Goal: Transaction & Acquisition: Purchase product/service

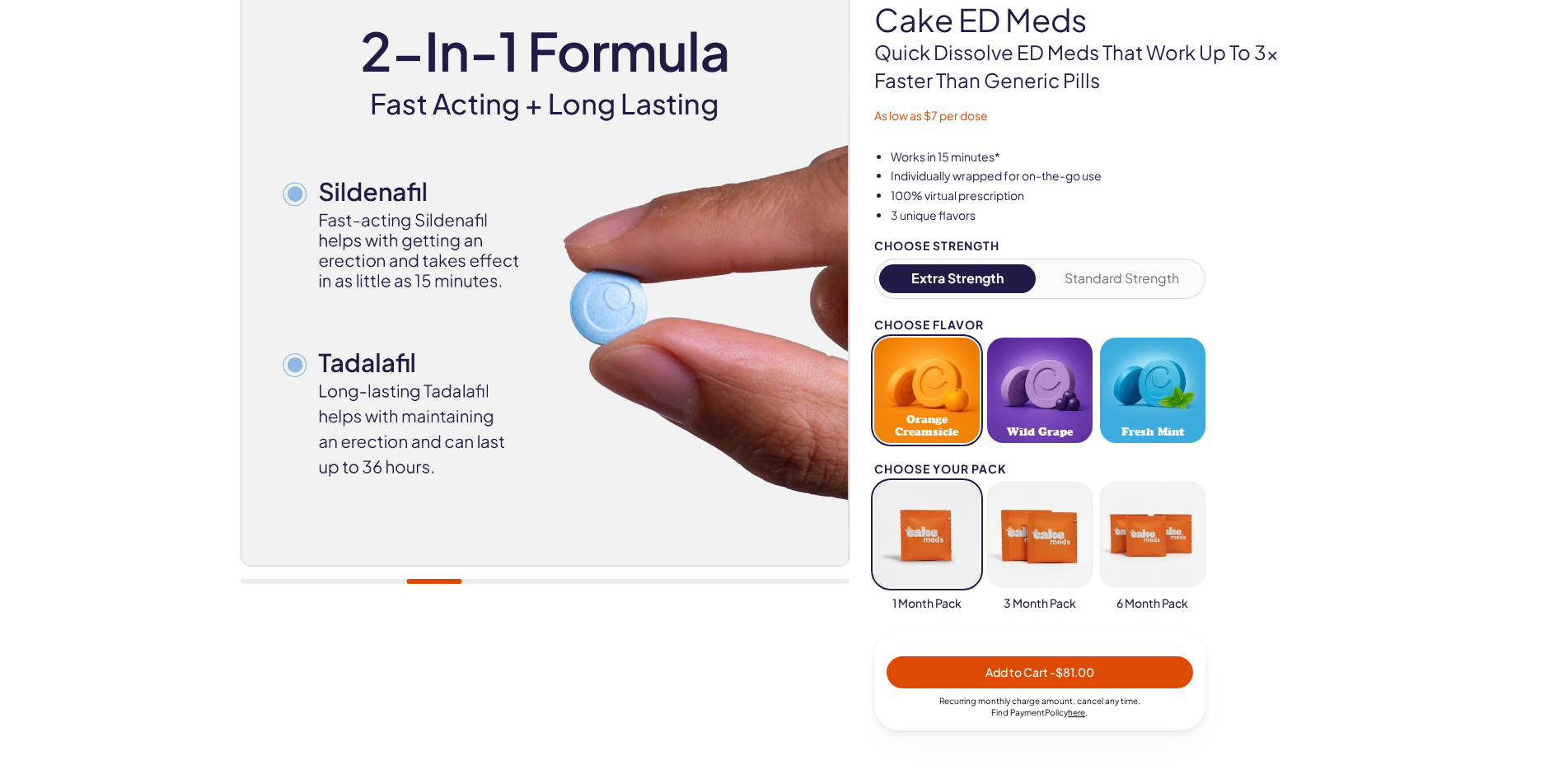
scroll to position [165, 0]
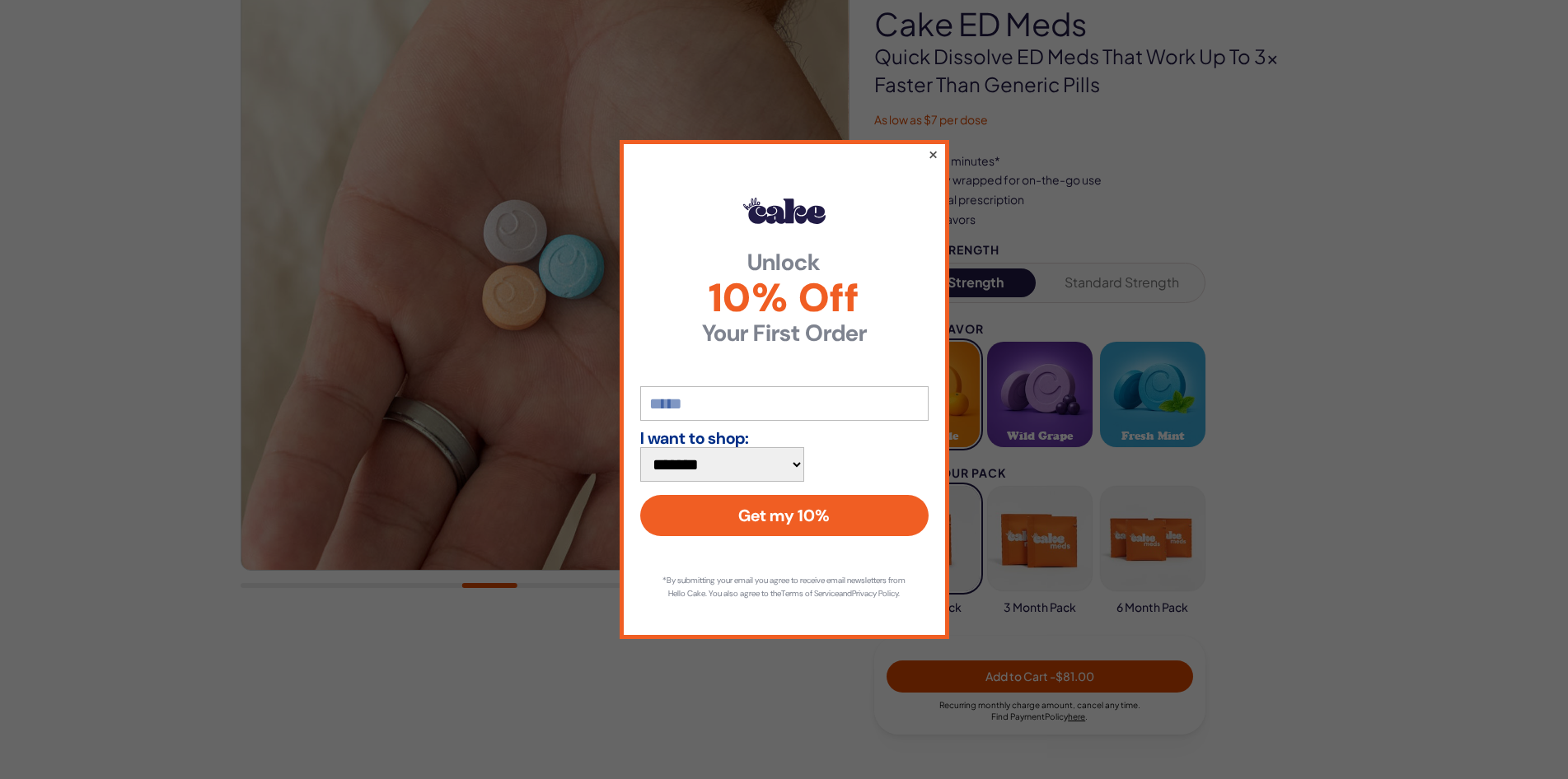
click at [931, 164] on button "×" at bounding box center [932, 153] width 10 height 20
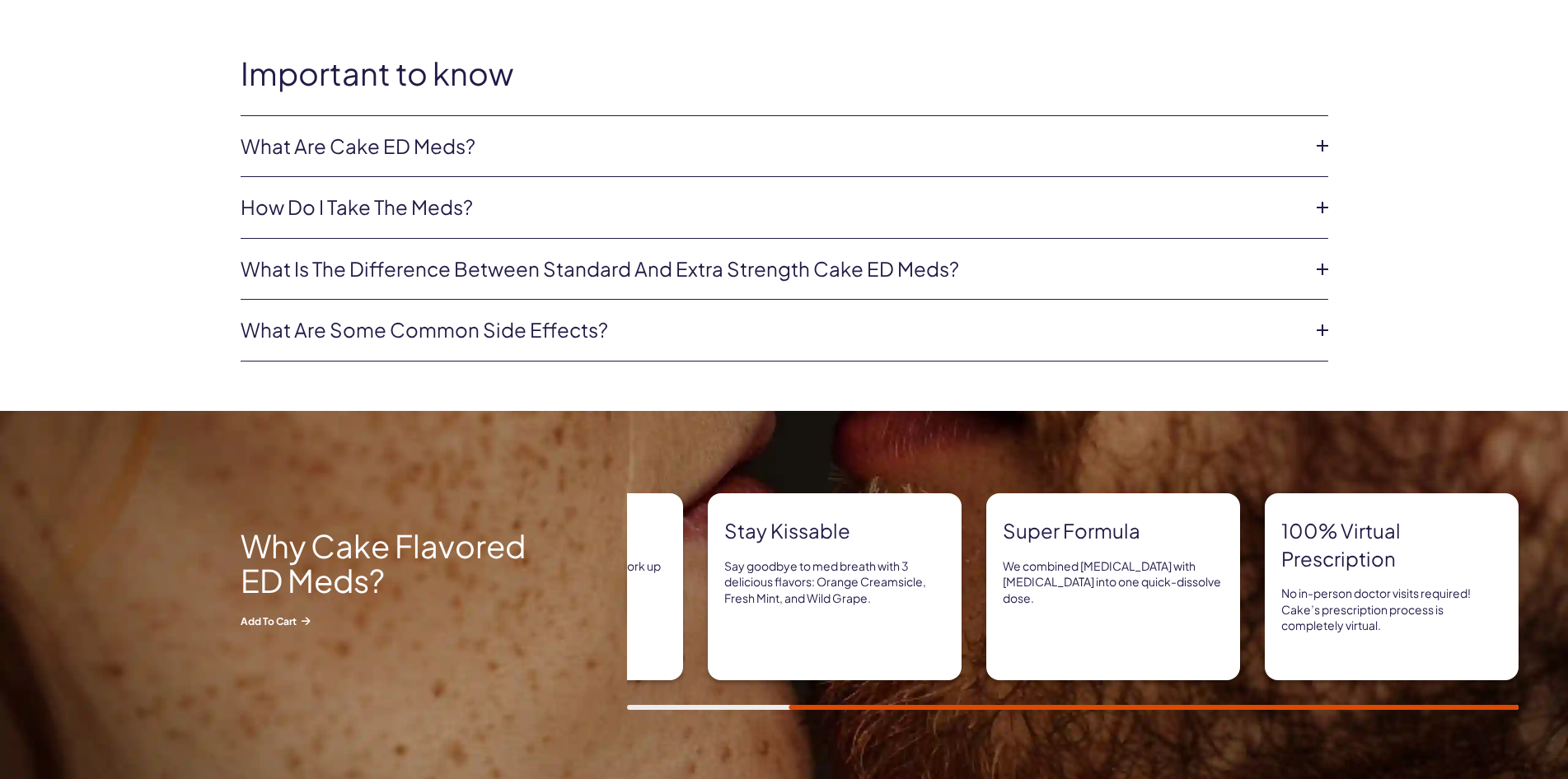
scroll to position [824, 0]
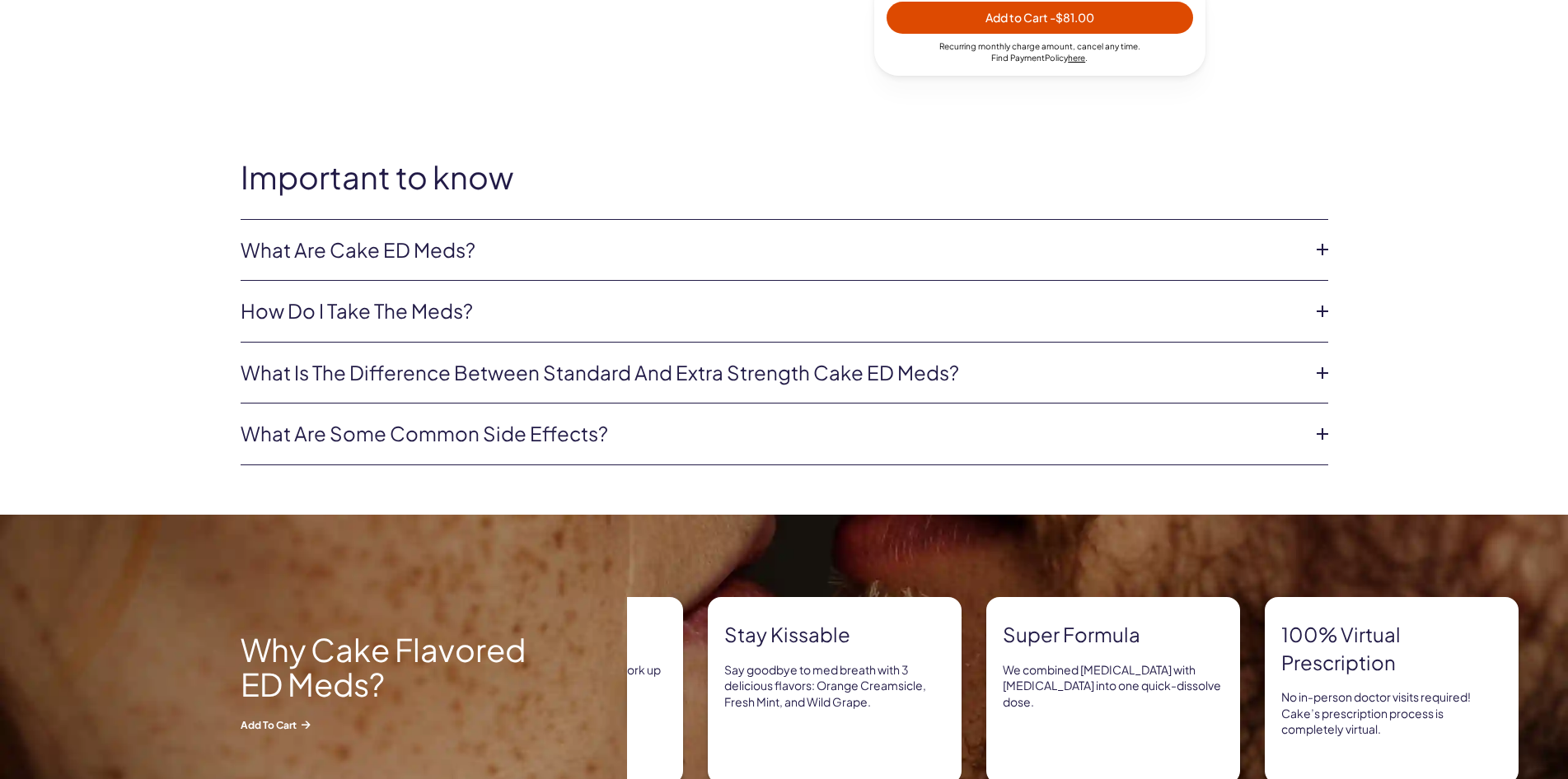
click at [1315, 249] on icon at bounding box center [1322, 249] width 25 height 25
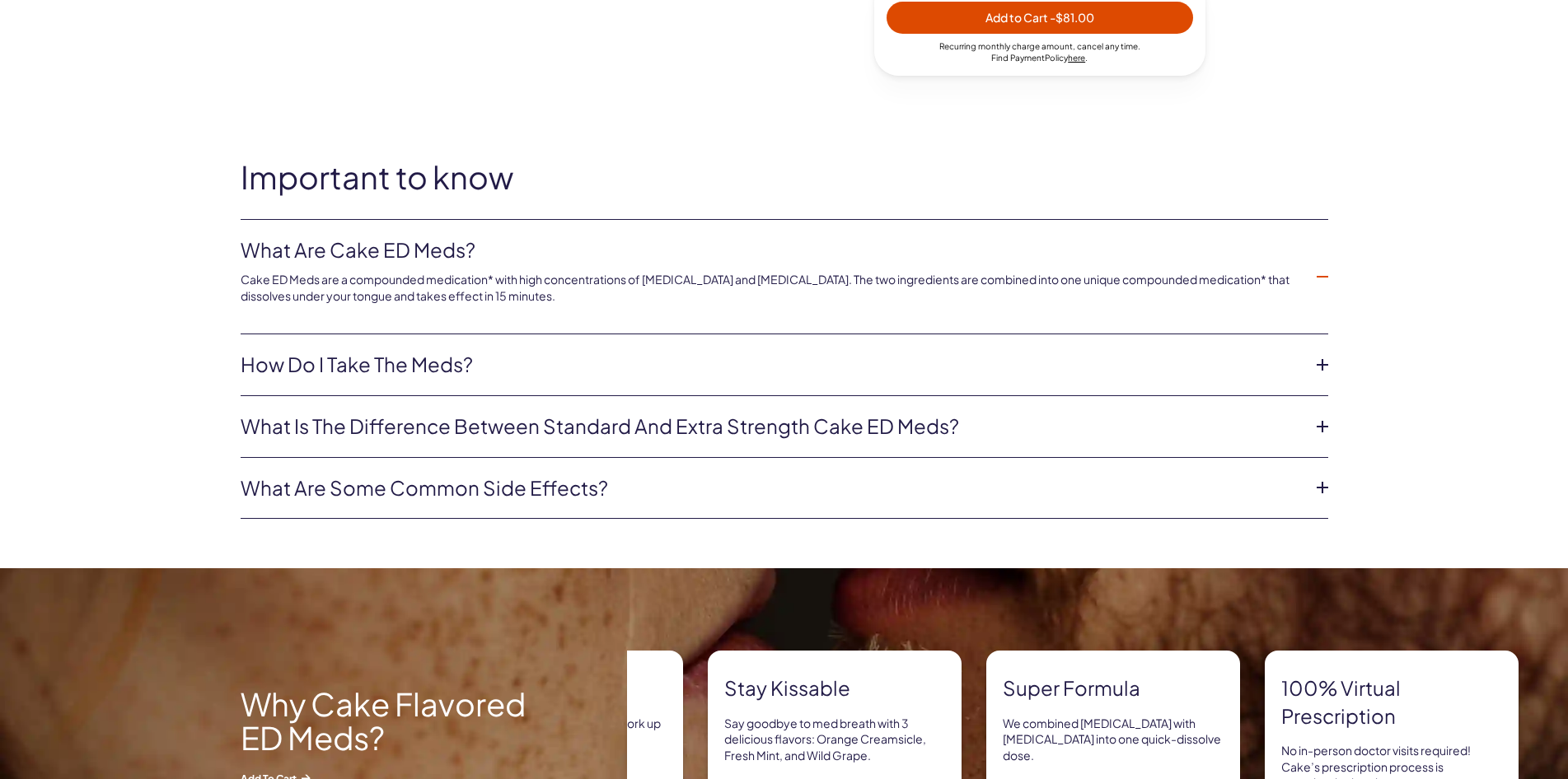
click at [1325, 363] on icon at bounding box center [1322, 364] width 25 height 25
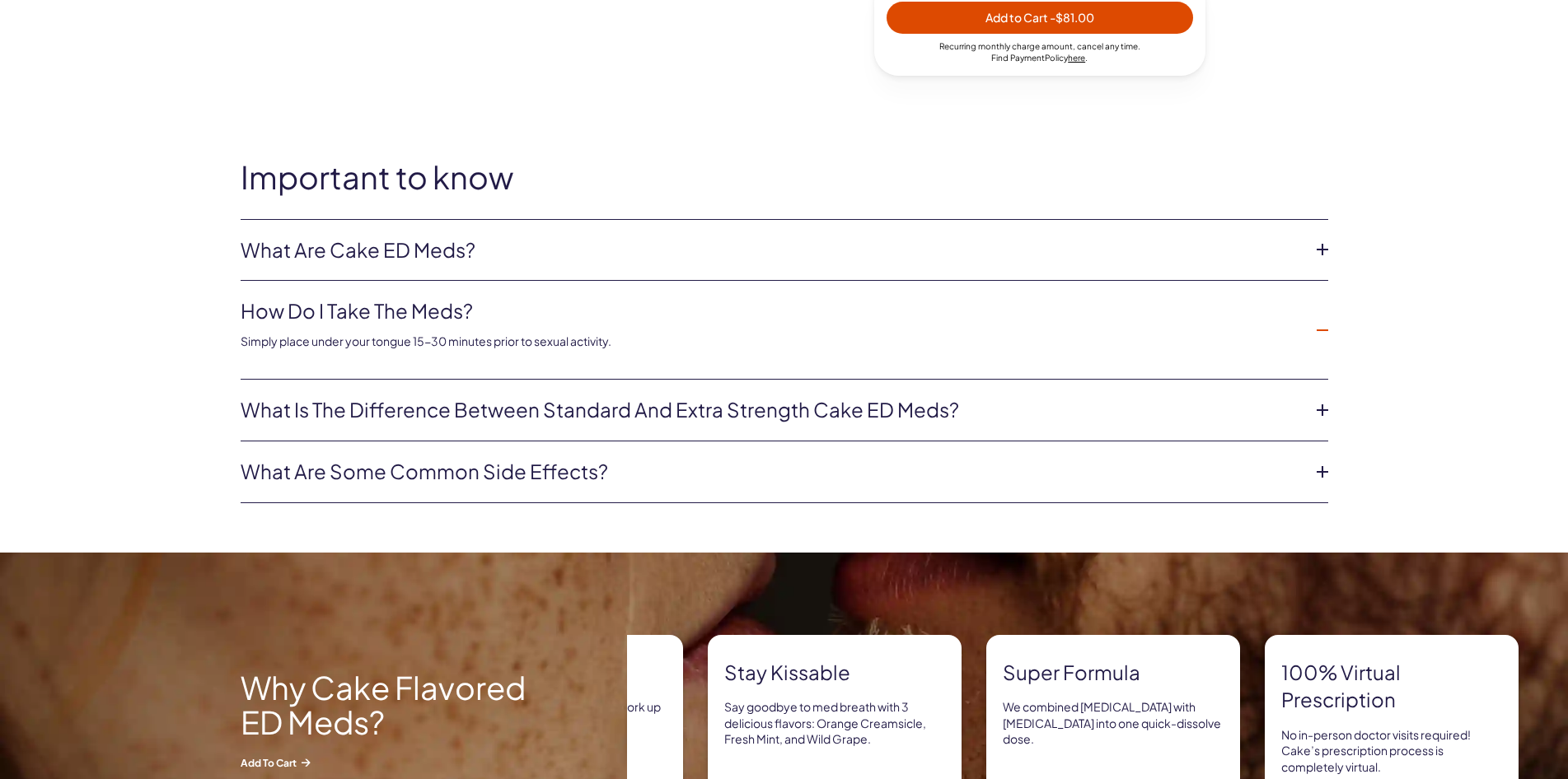
click at [1321, 410] on icon at bounding box center [1322, 410] width 25 height 25
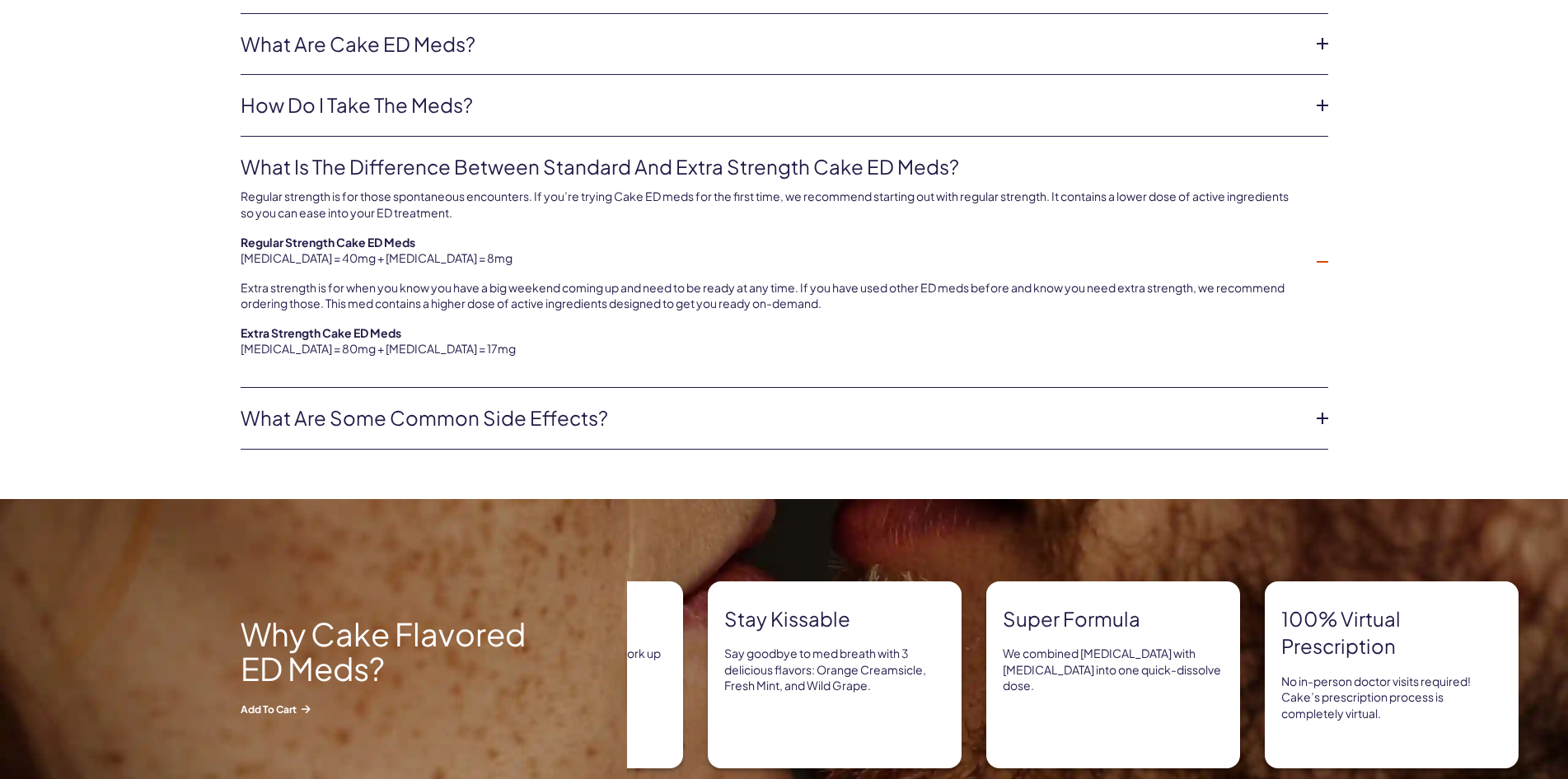
scroll to position [1070, 0]
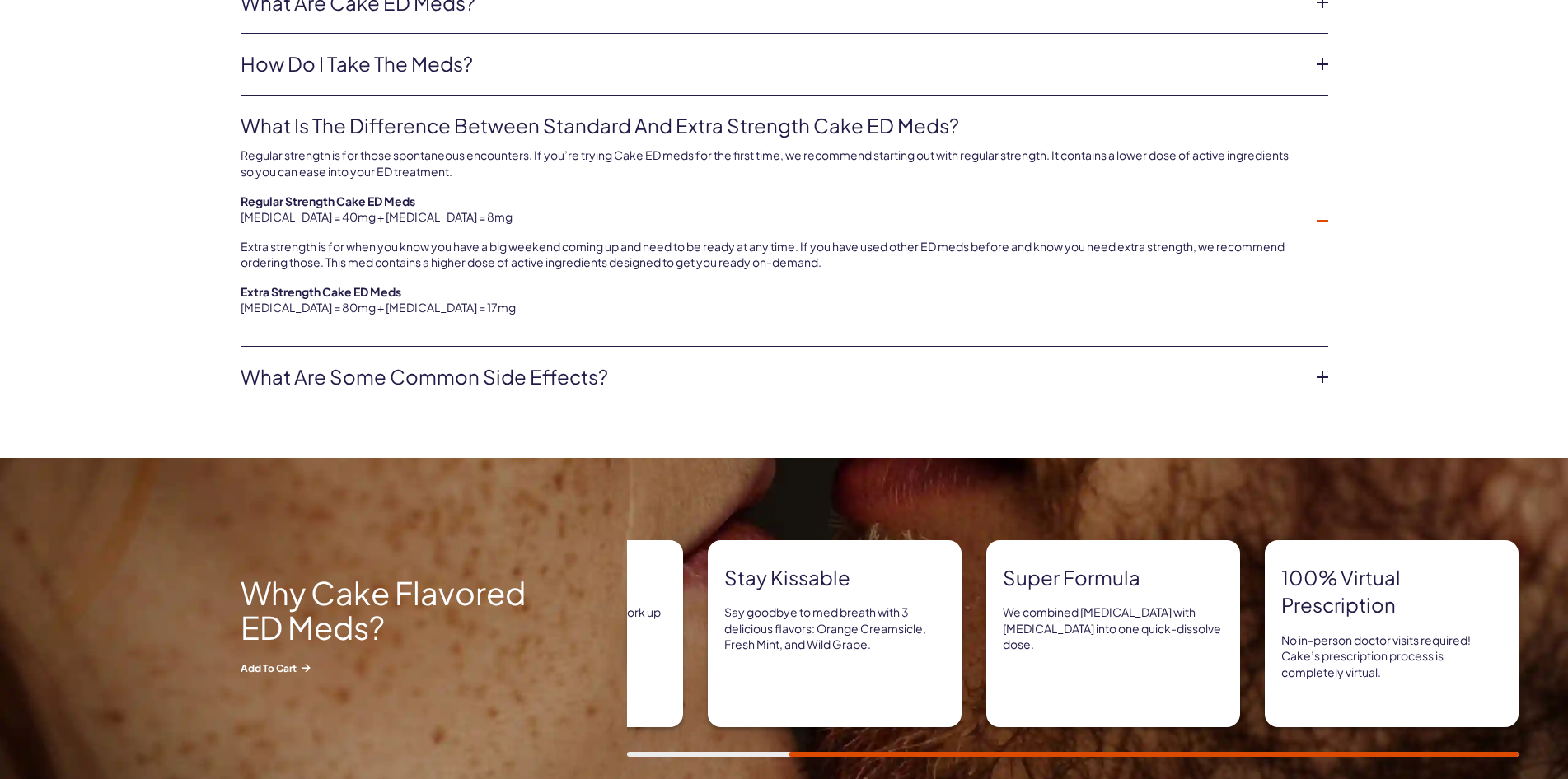
click at [1327, 374] on icon at bounding box center [1322, 377] width 25 height 25
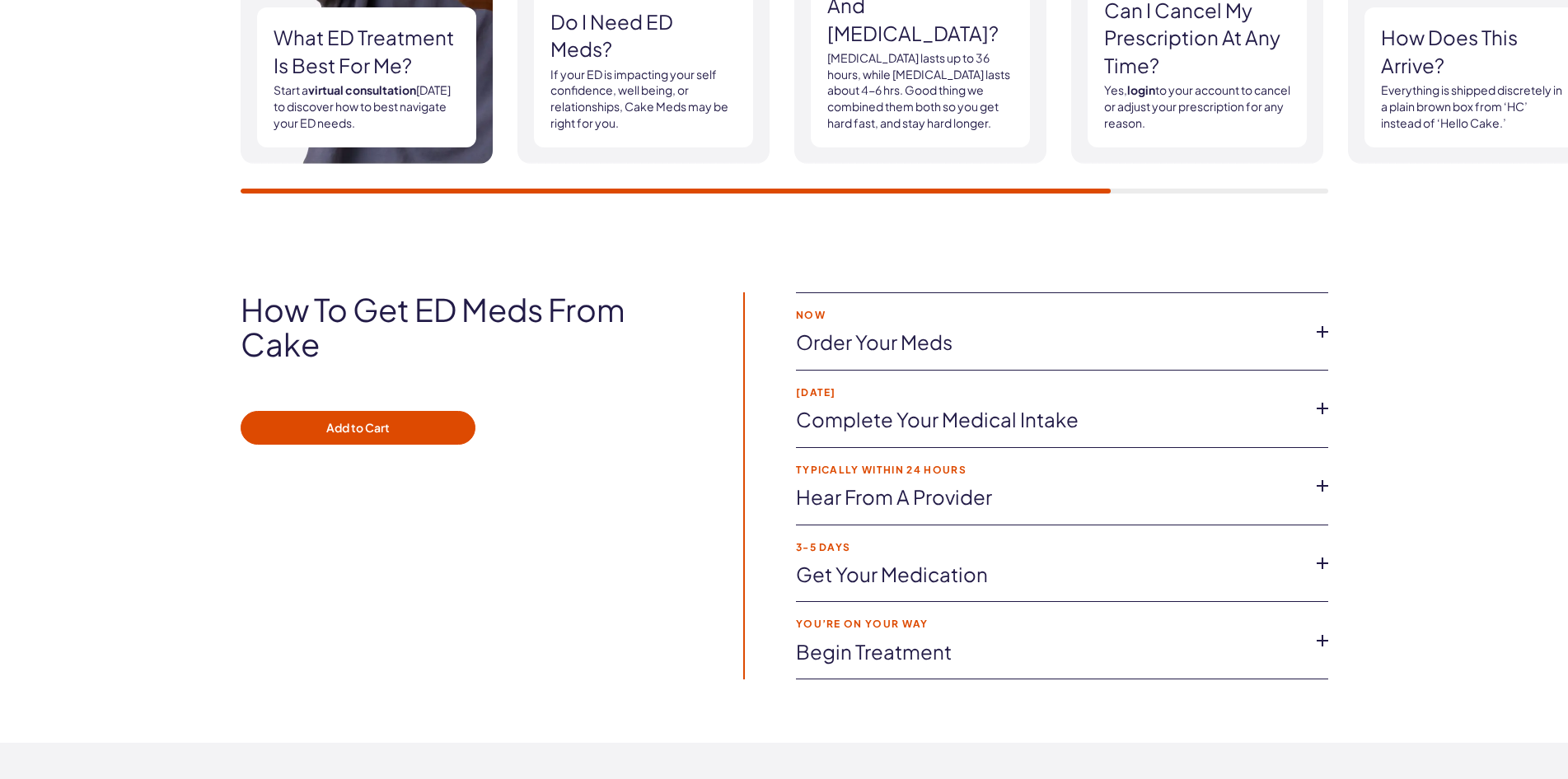
scroll to position [2801, 0]
click at [1329, 331] on icon at bounding box center [1322, 330] width 25 height 25
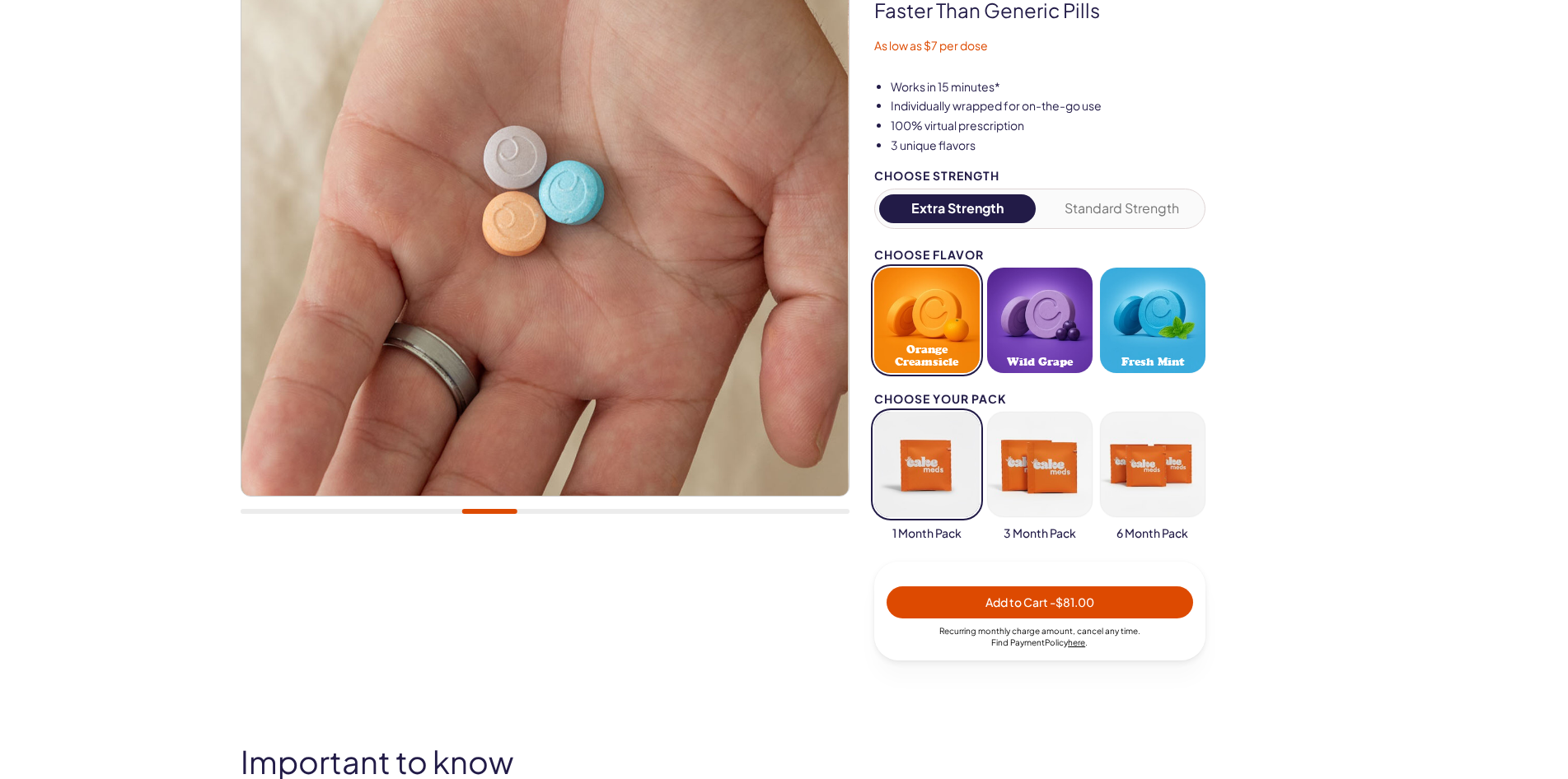
scroll to position [247, 0]
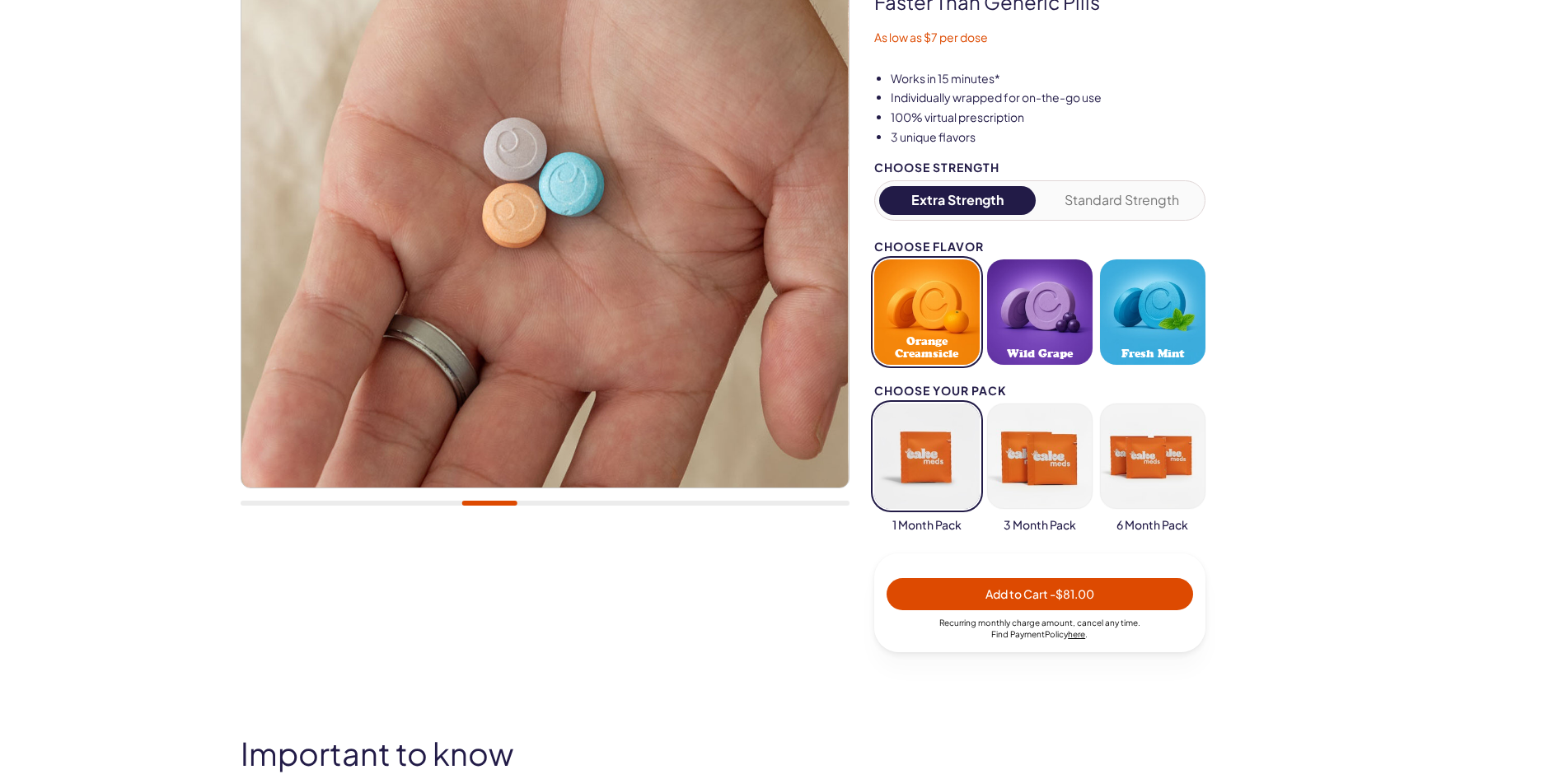
click at [1030, 450] on button "button" at bounding box center [1039, 456] width 105 height 105
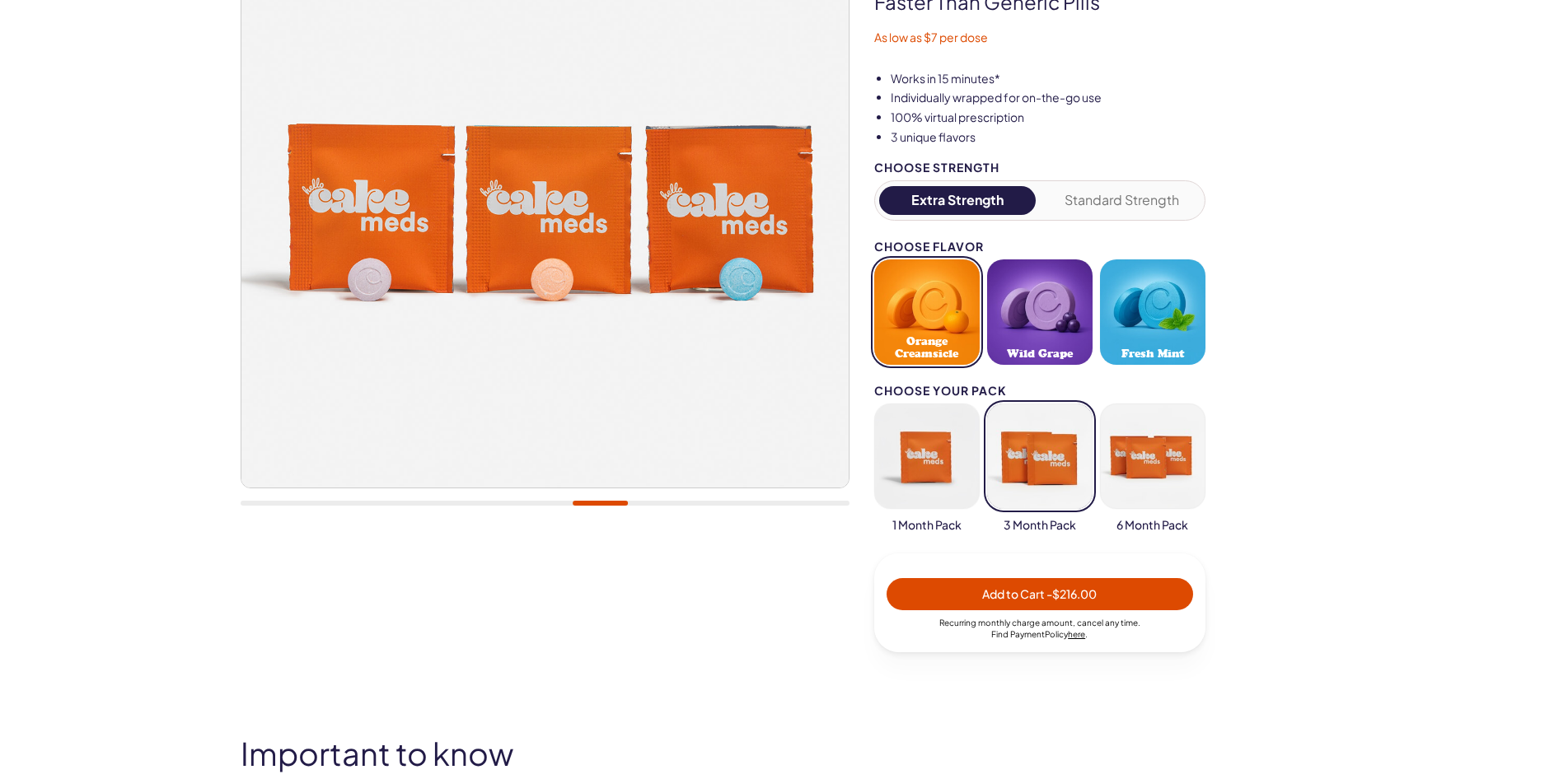
click at [925, 450] on button "button" at bounding box center [927, 456] width 105 height 105
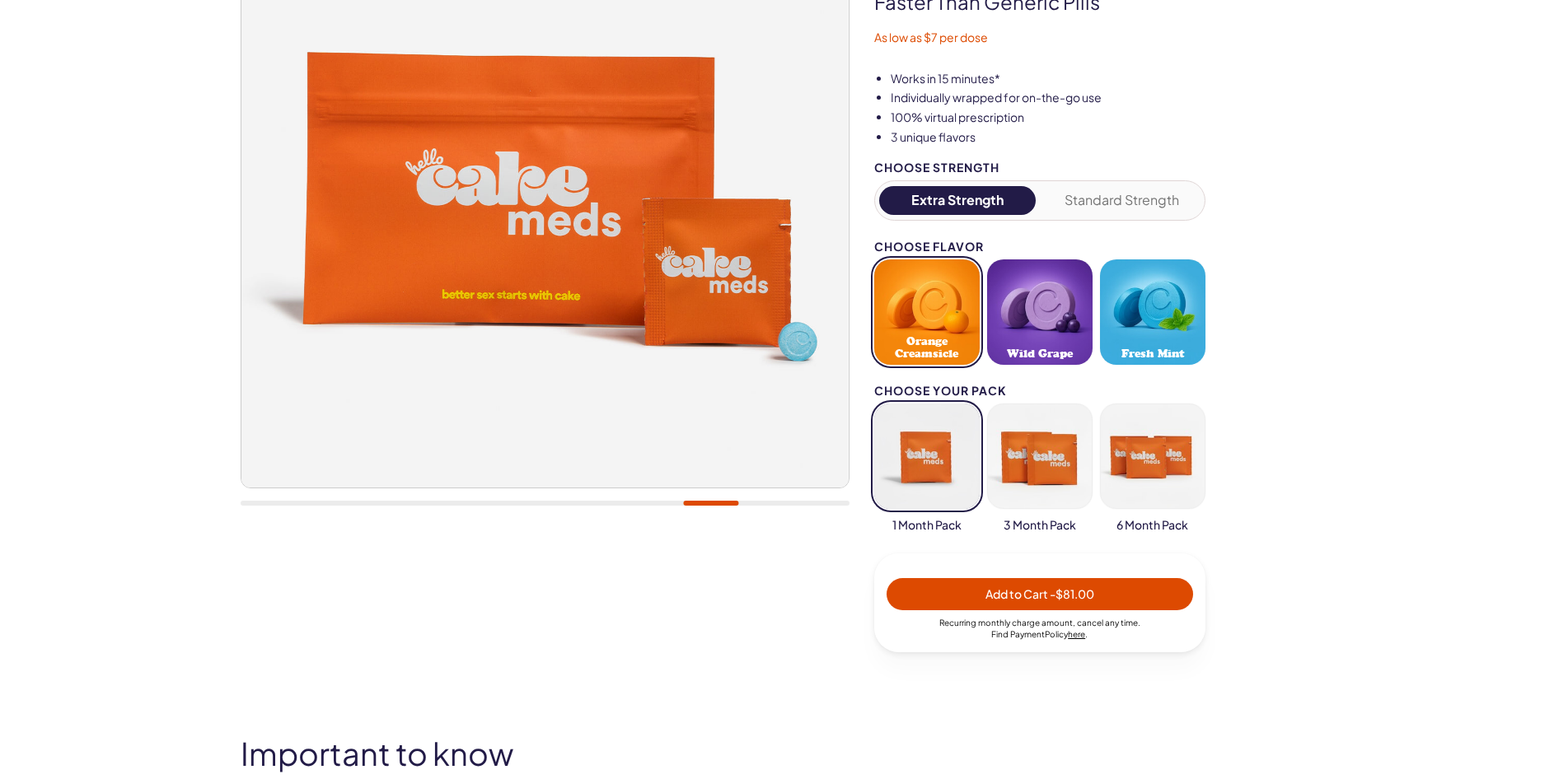
scroll to position [0, 0]
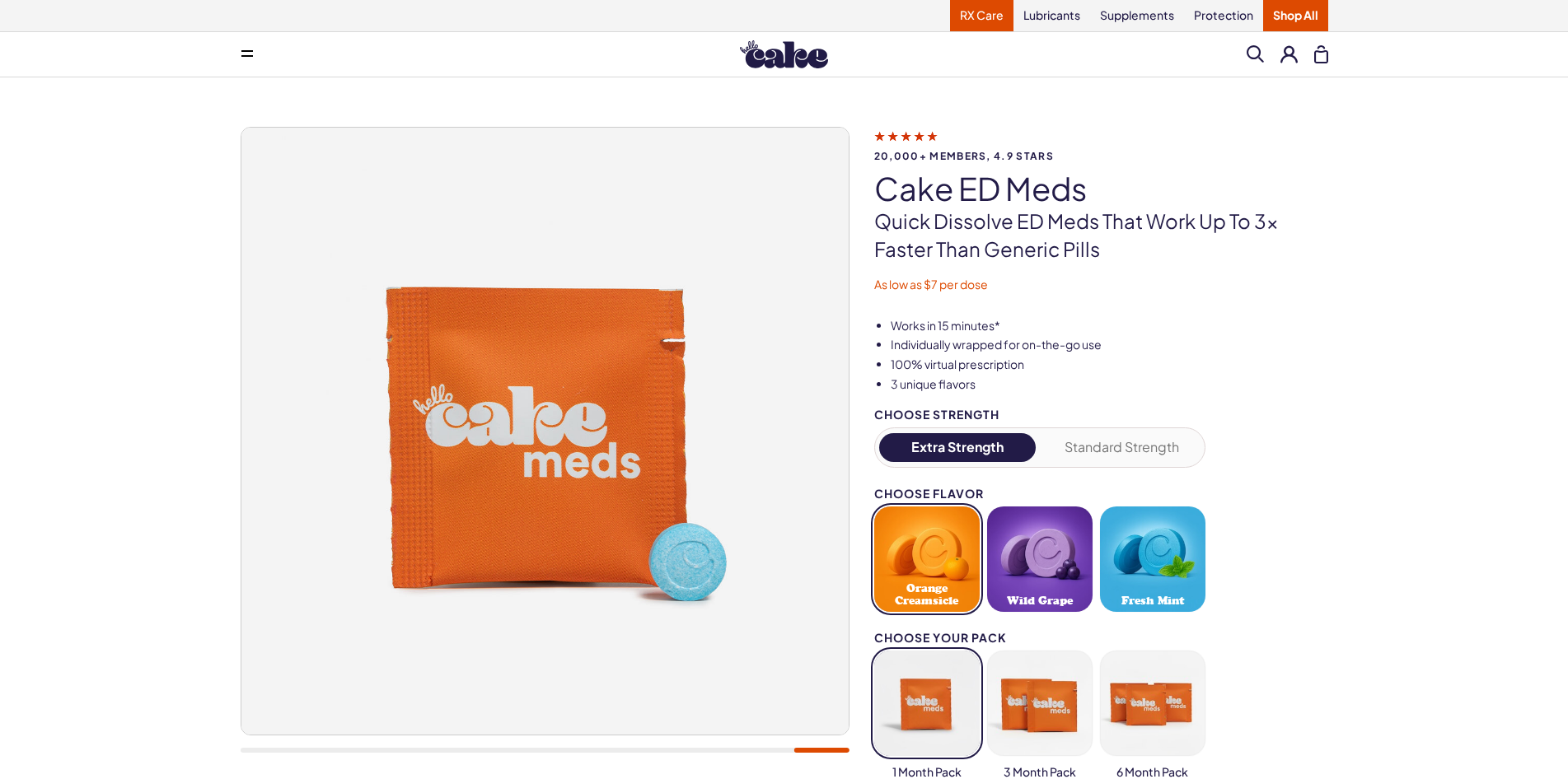
click at [963, 21] on link "RX Care" at bounding box center [982, 15] width 63 height 32
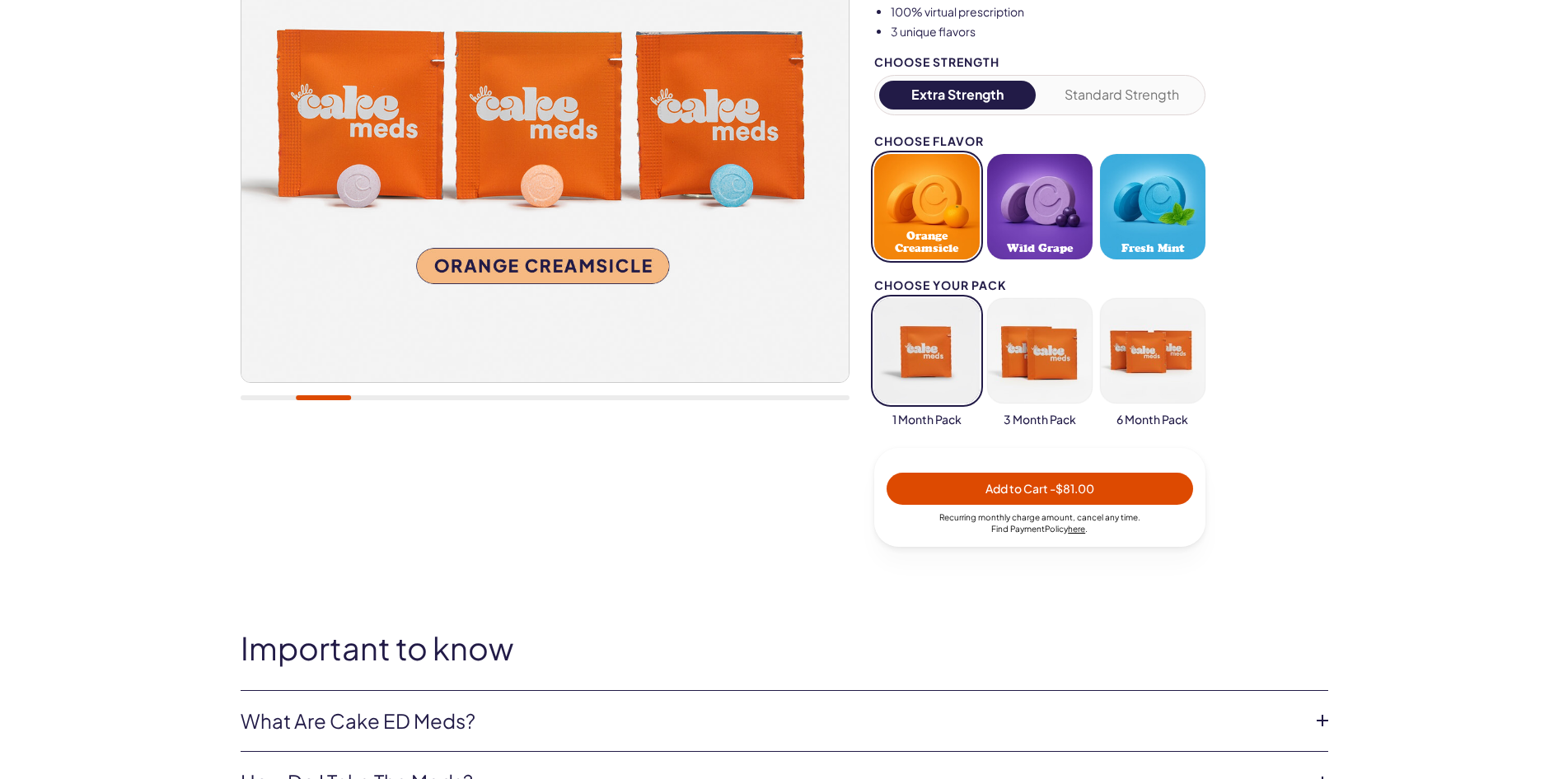
scroll to position [82, 0]
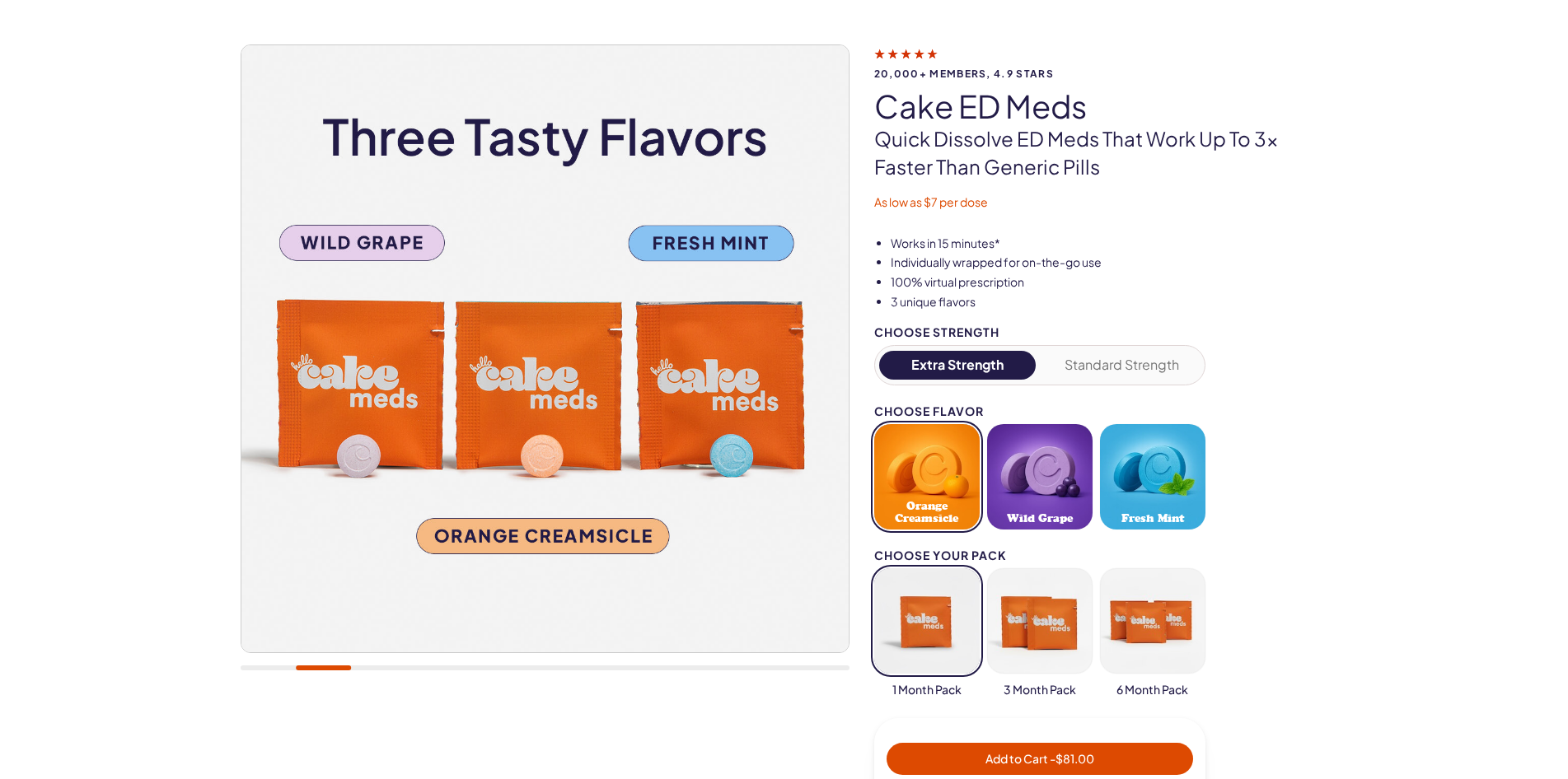
click at [838, 363] on img at bounding box center [544, 349] width 607 height 607
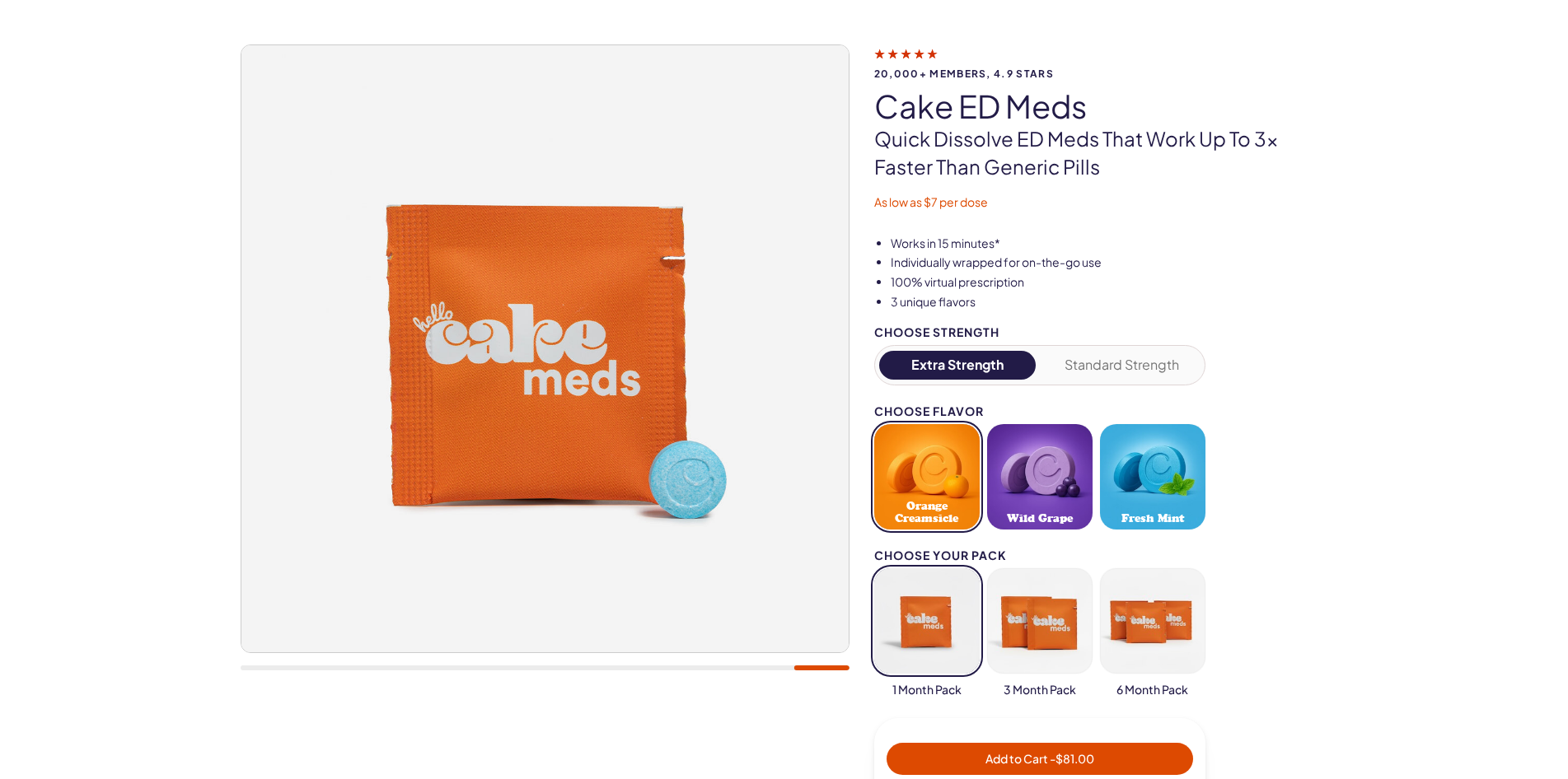
click at [876, 700] on div "20,000+ members, 4.9 stars Cake ED Meds Quick dissolve ED Meds that work up to …" at bounding box center [784, 454] width 1088 height 820
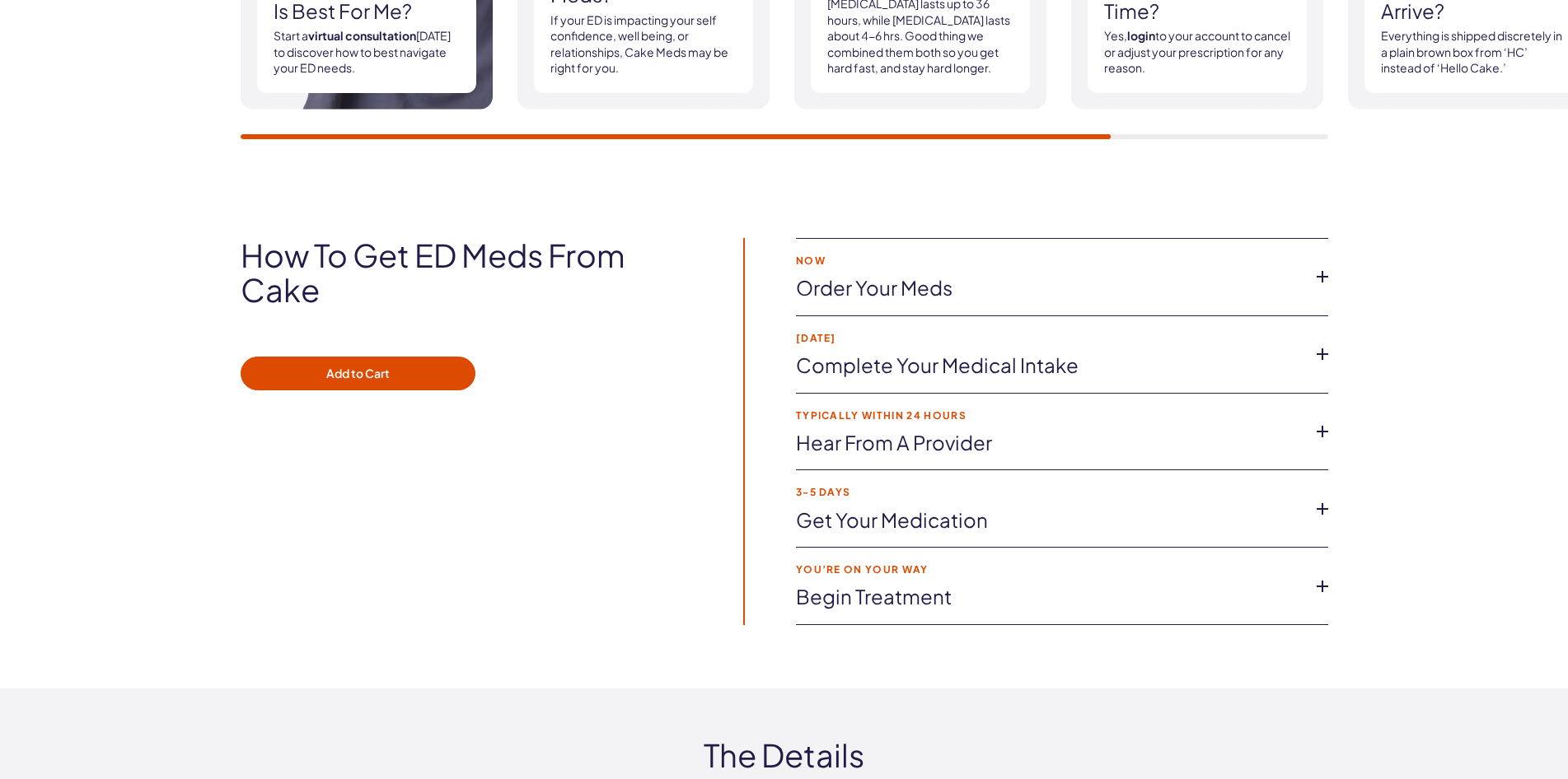
scroll to position [2801, 0]
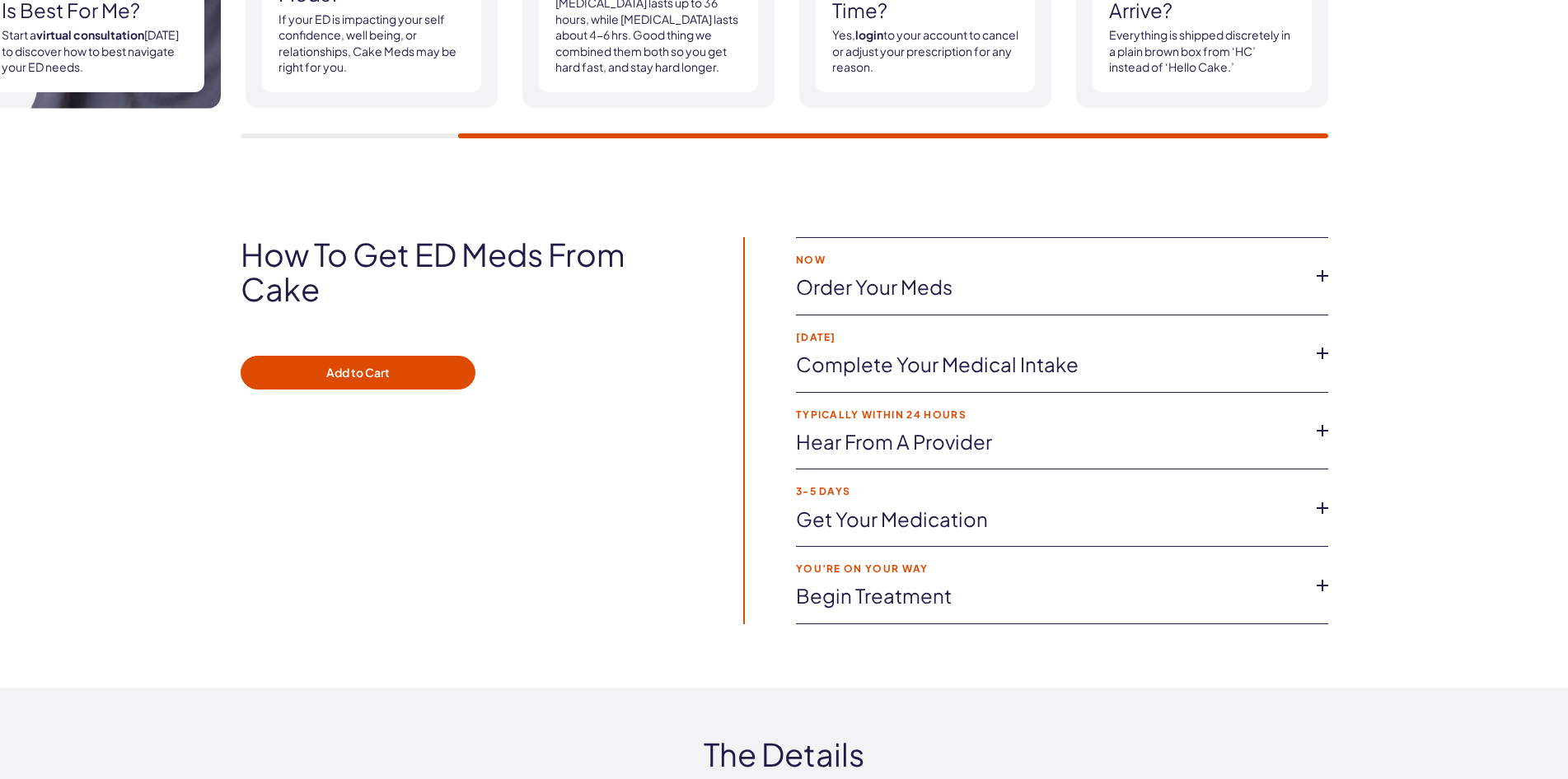
click at [1326, 356] on icon at bounding box center [1322, 353] width 25 height 25
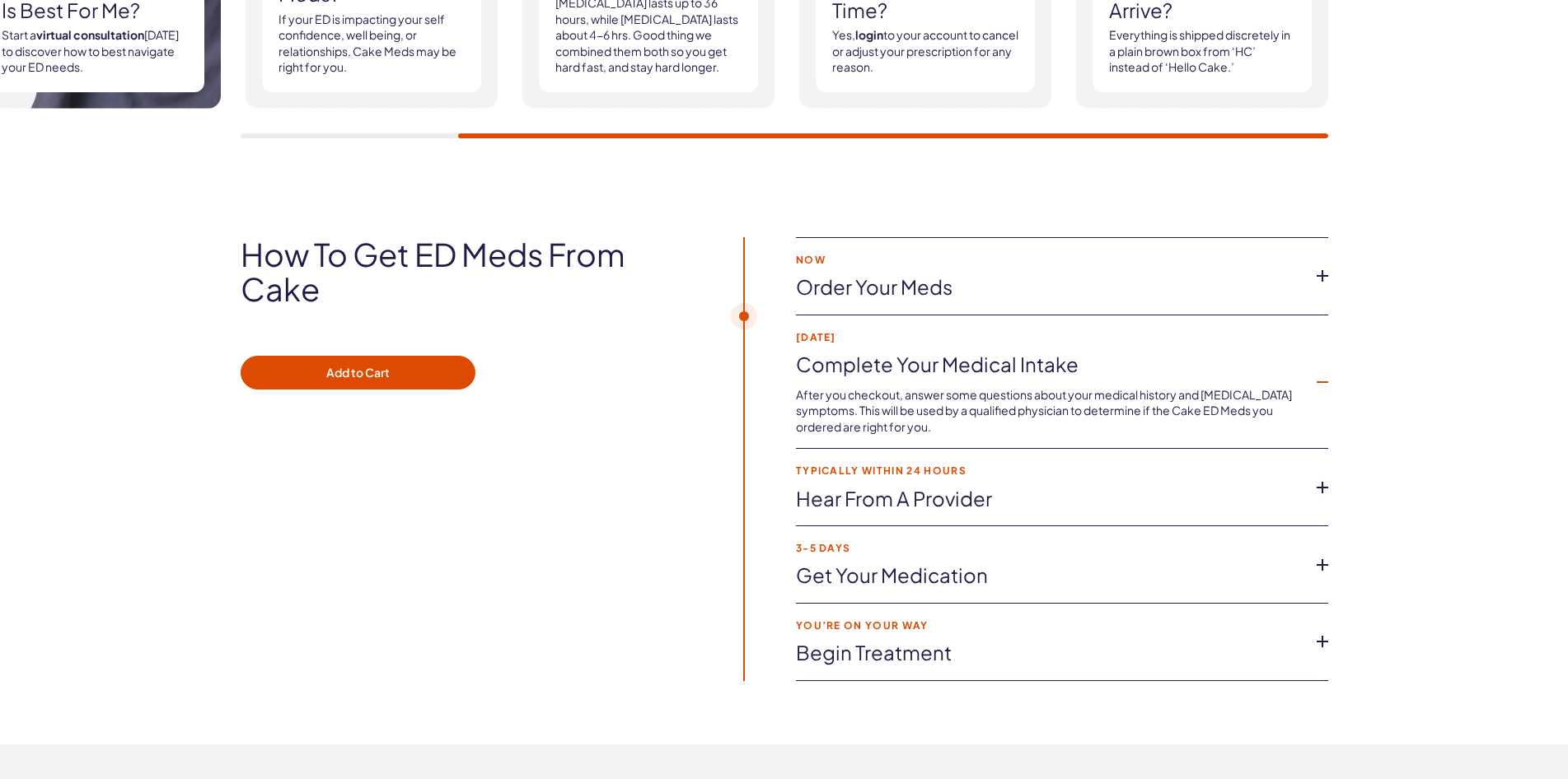
click at [1323, 566] on icon at bounding box center [1322, 565] width 25 height 25
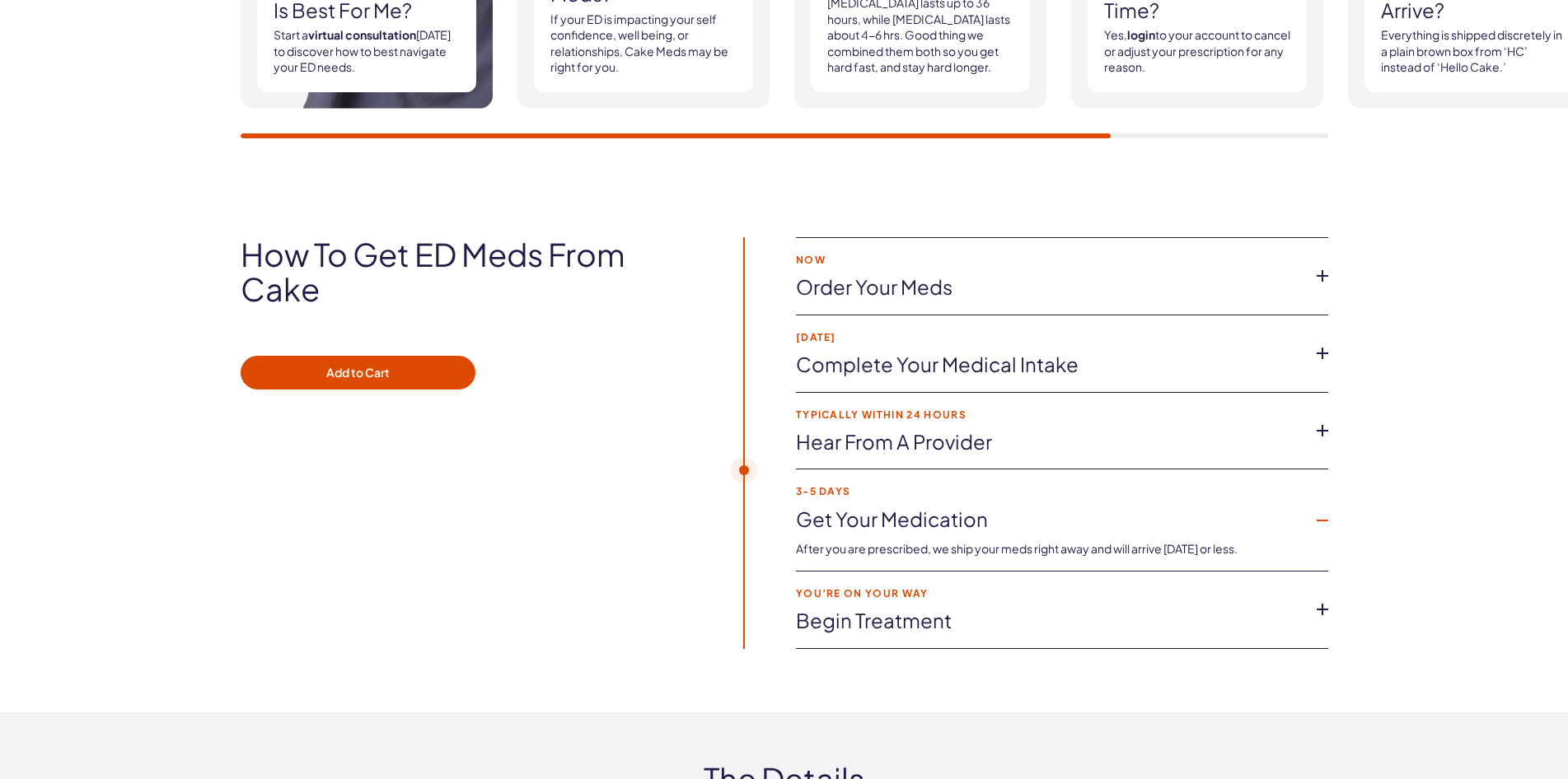
click at [1319, 614] on icon at bounding box center [1322, 609] width 25 height 25
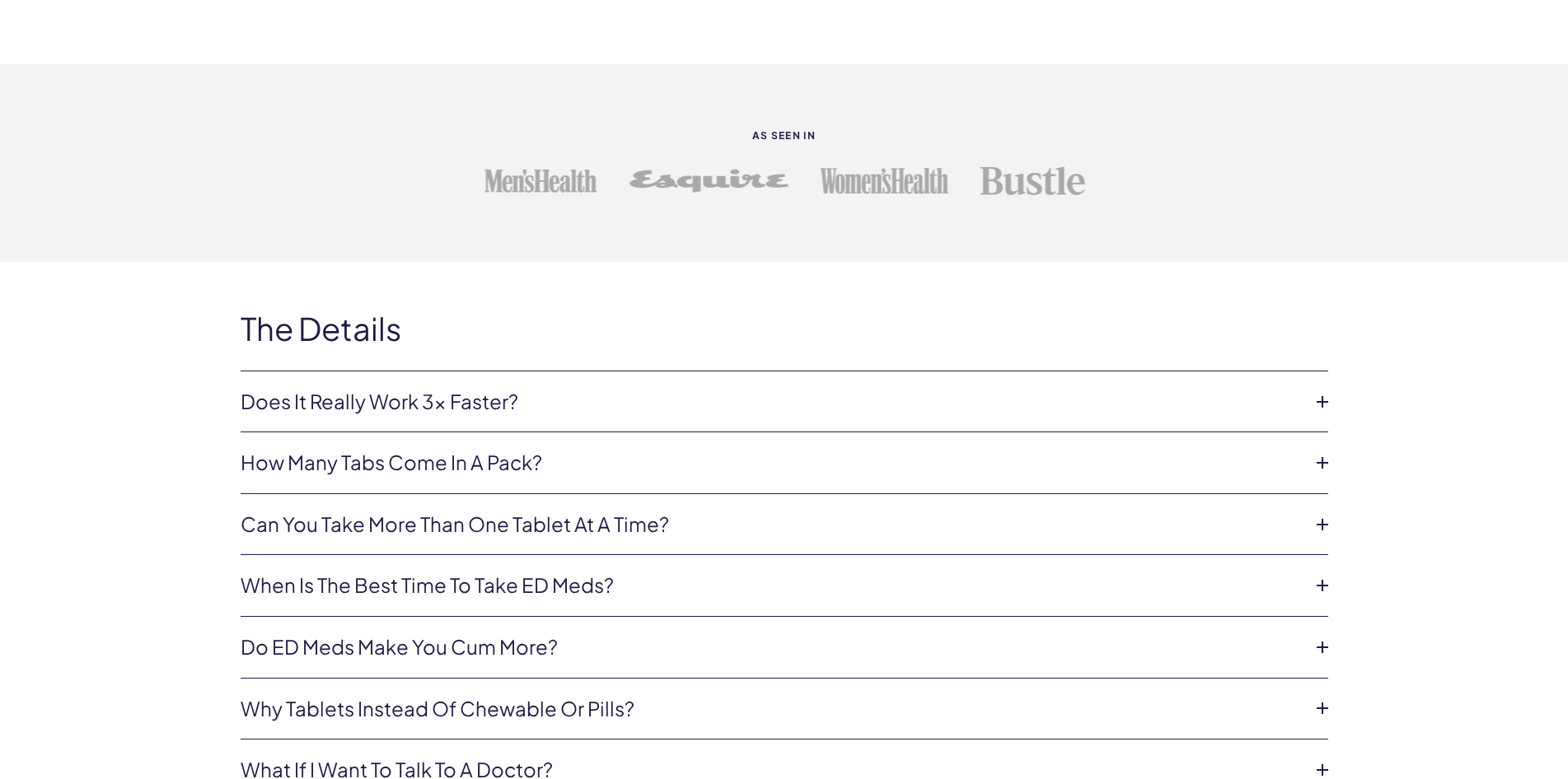
scroll to position [6342, 0]
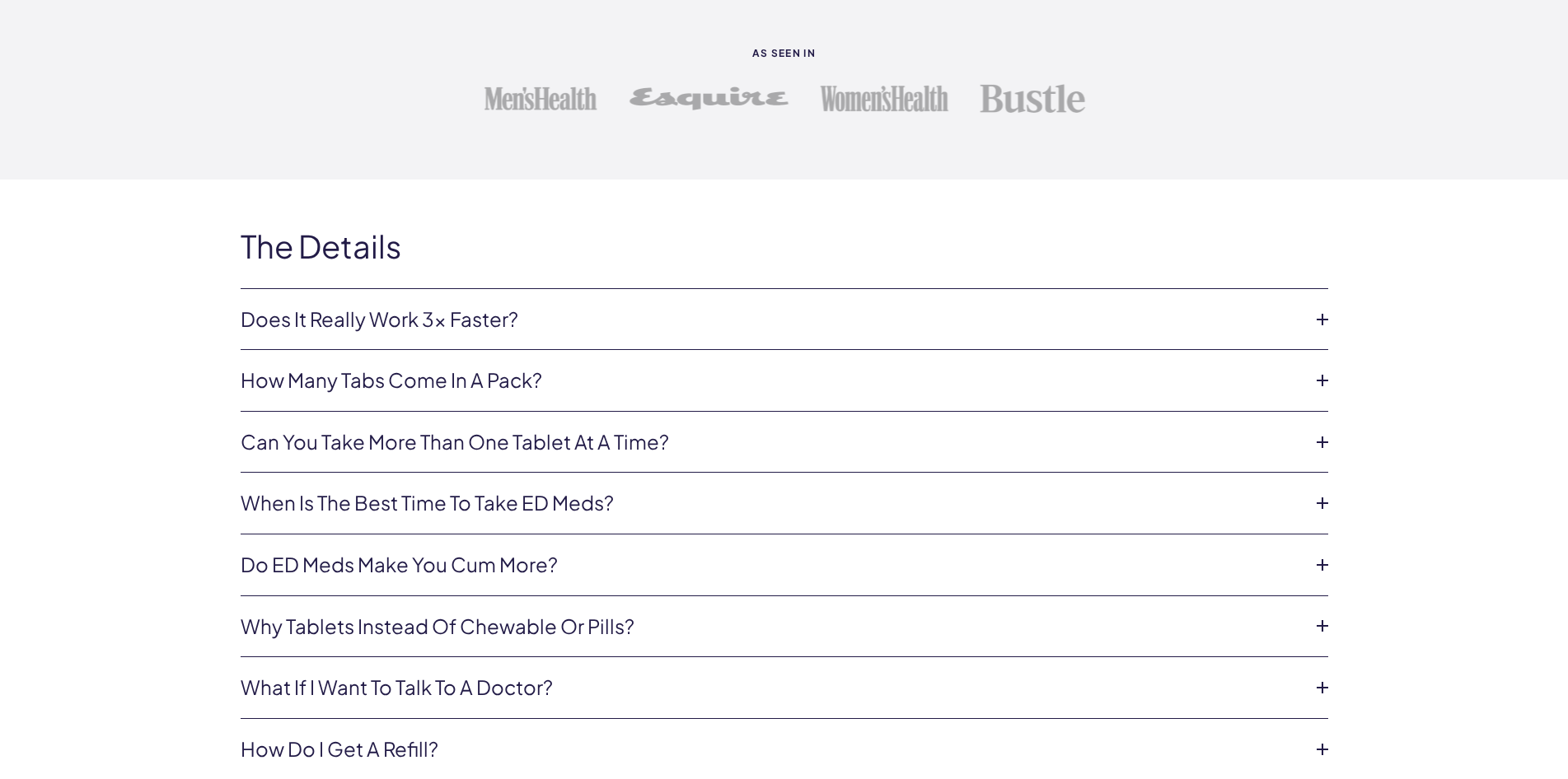
click at [1325, 370] on icon at bounding box center [1322, 381] width 25 height 25
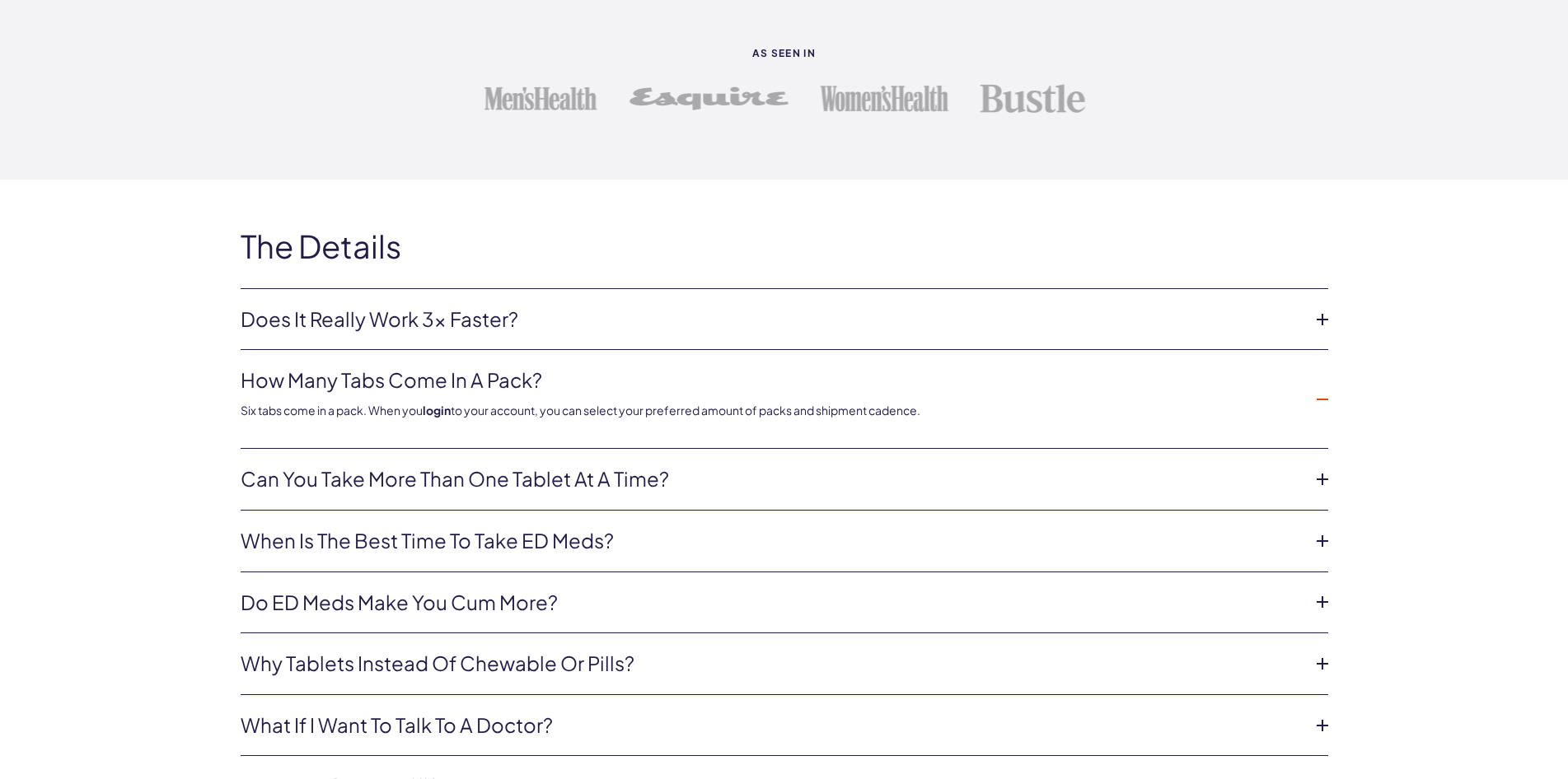
click at [1325, 472] on icon at bounding box center [1322, 479] width 25 height 25
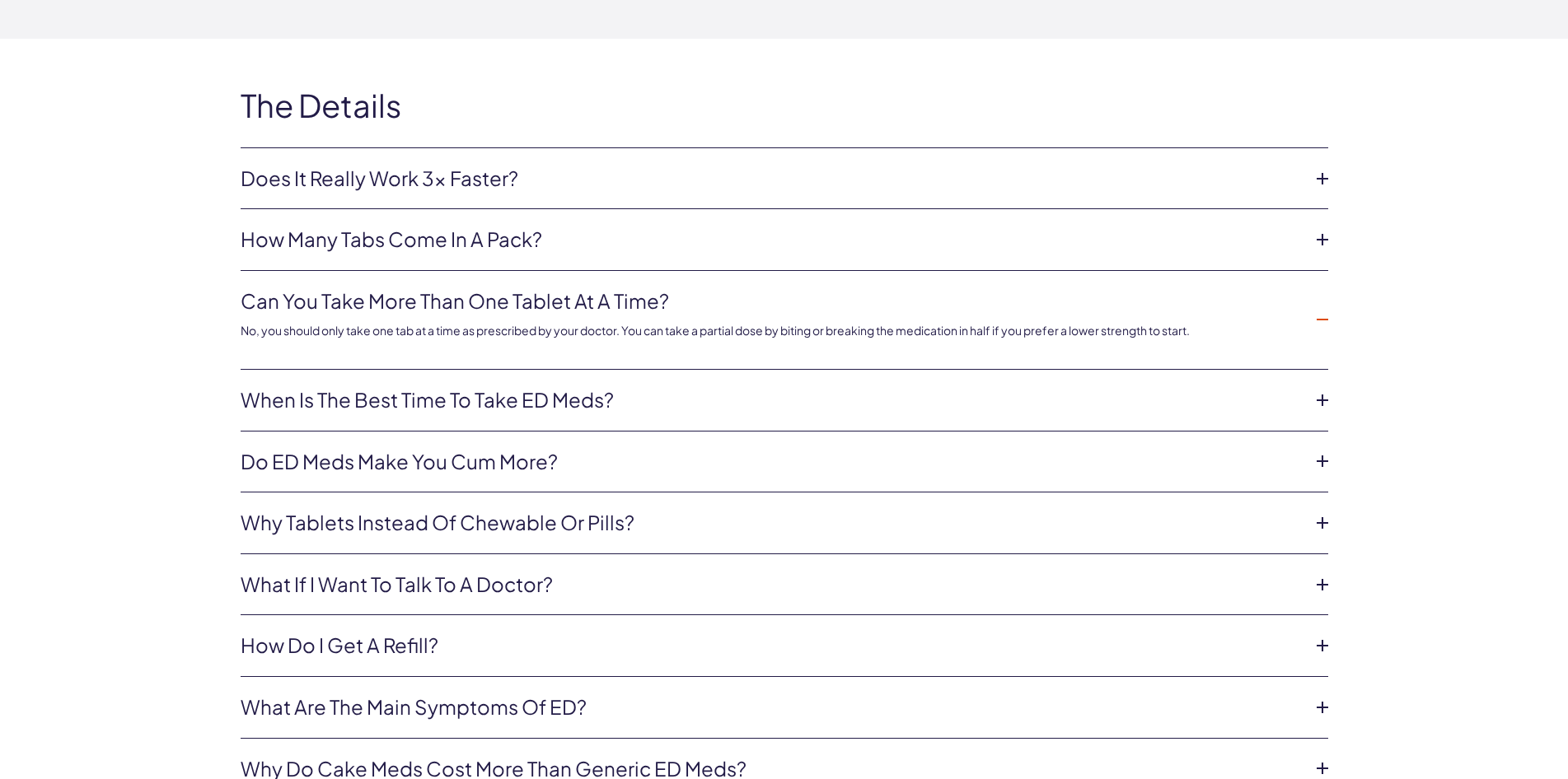
scroll to position [6506, 0]
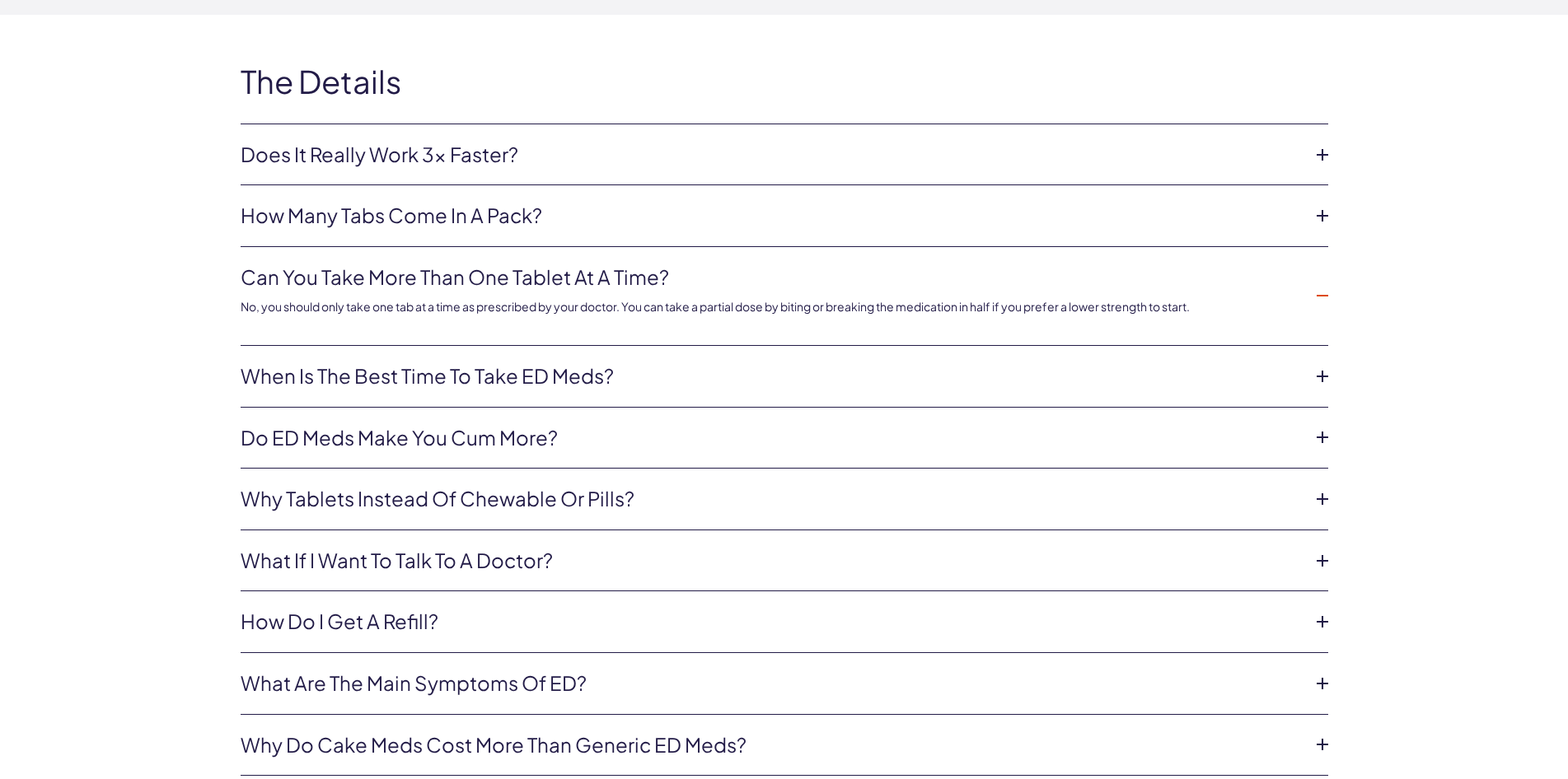
click at [1319, 488] on icon at bounding box center [1322, 499] width 25 height 25
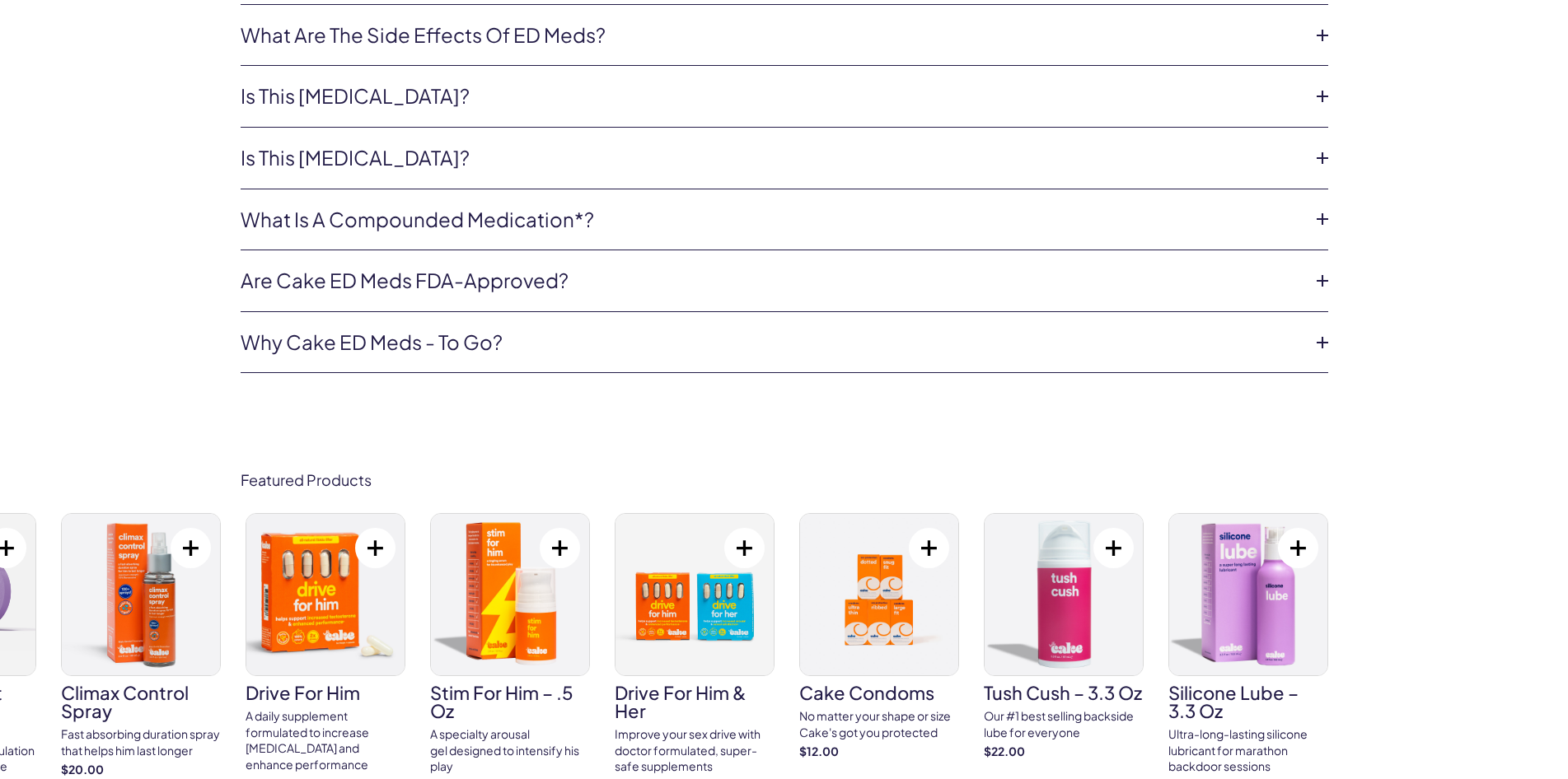
scroll to position [7660, 0]
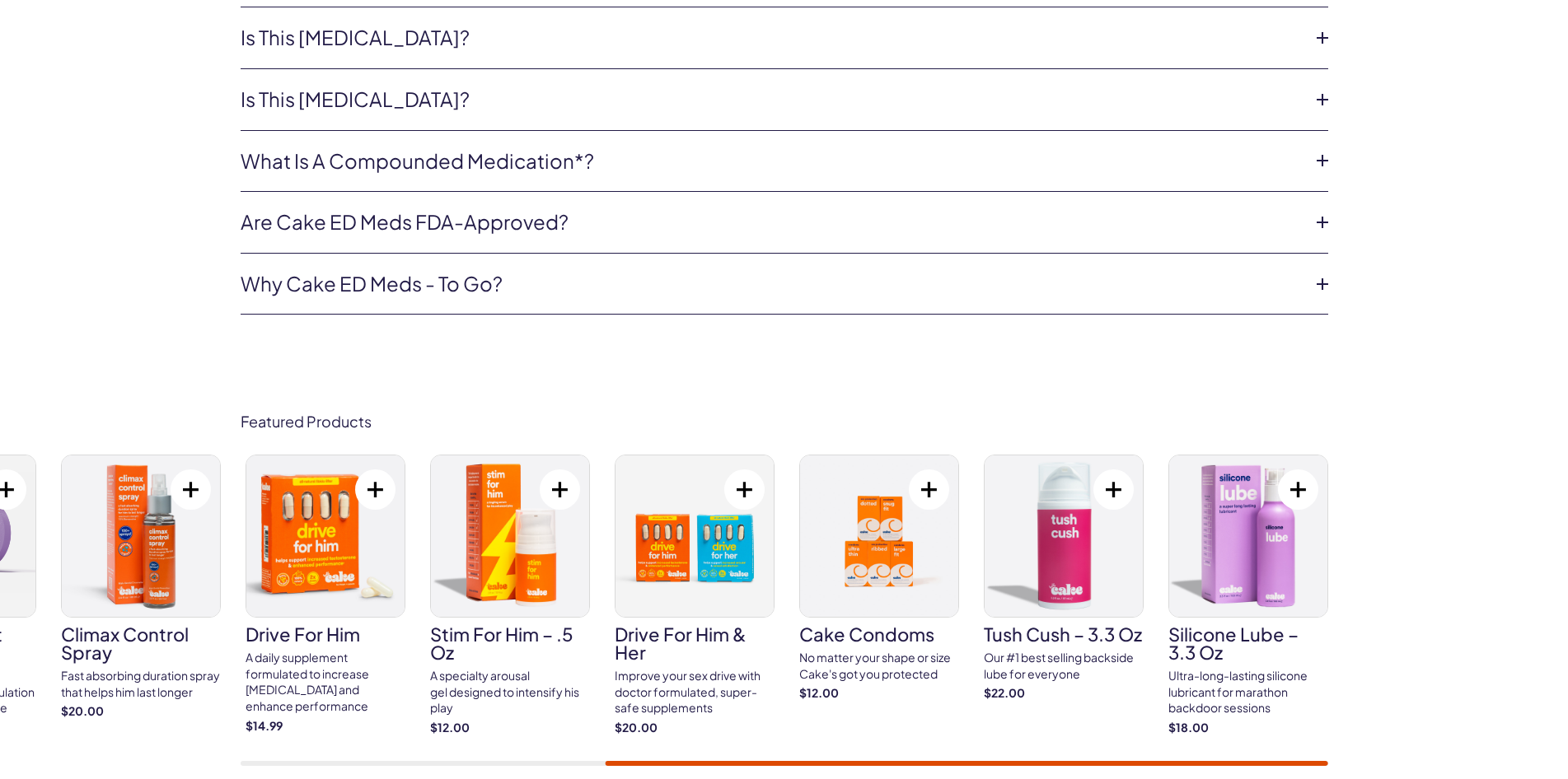
click at [666, 518] on img at bounding box center [694, 536] width 159 height 161
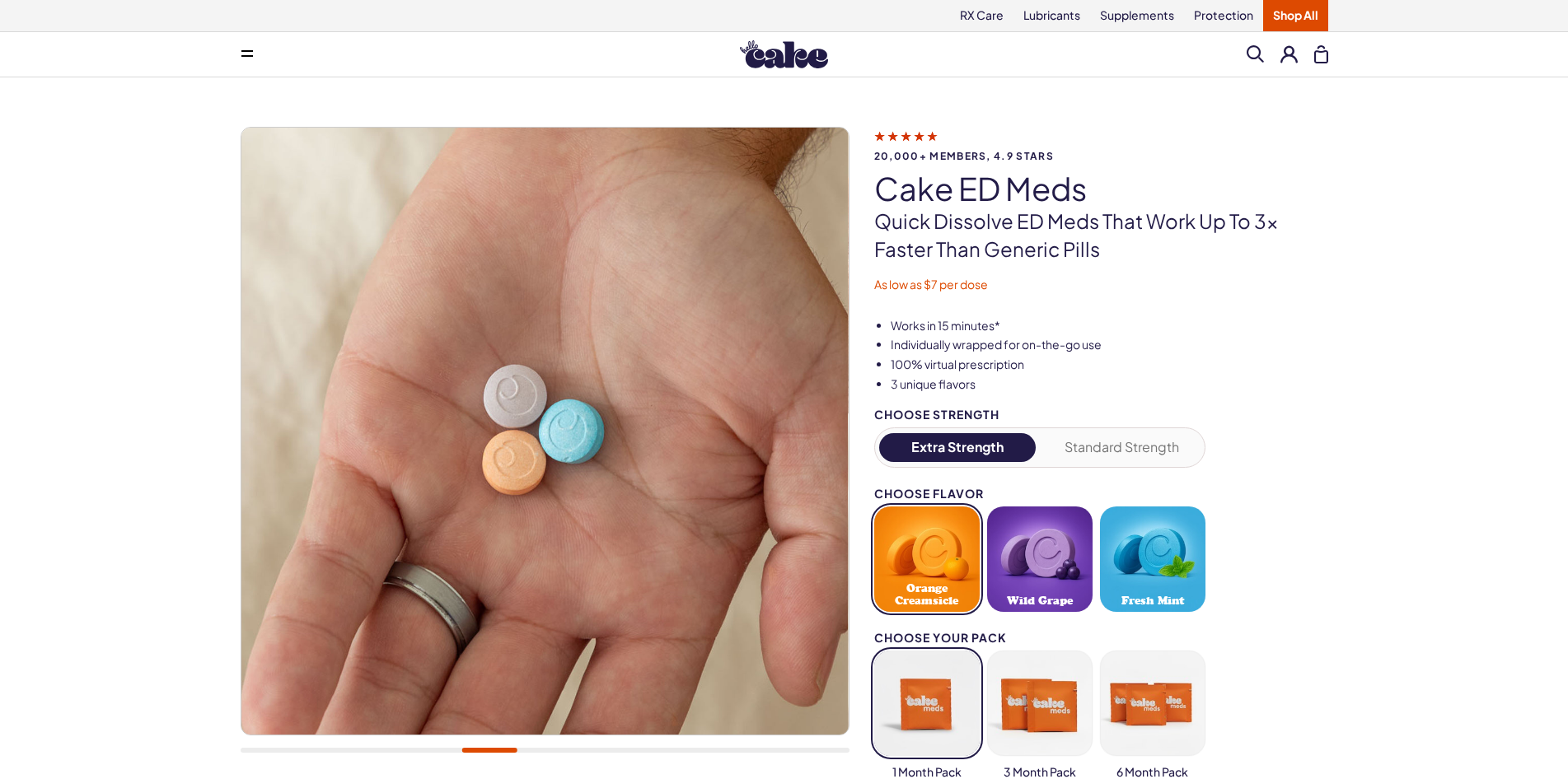
scroll to position [329, 0]
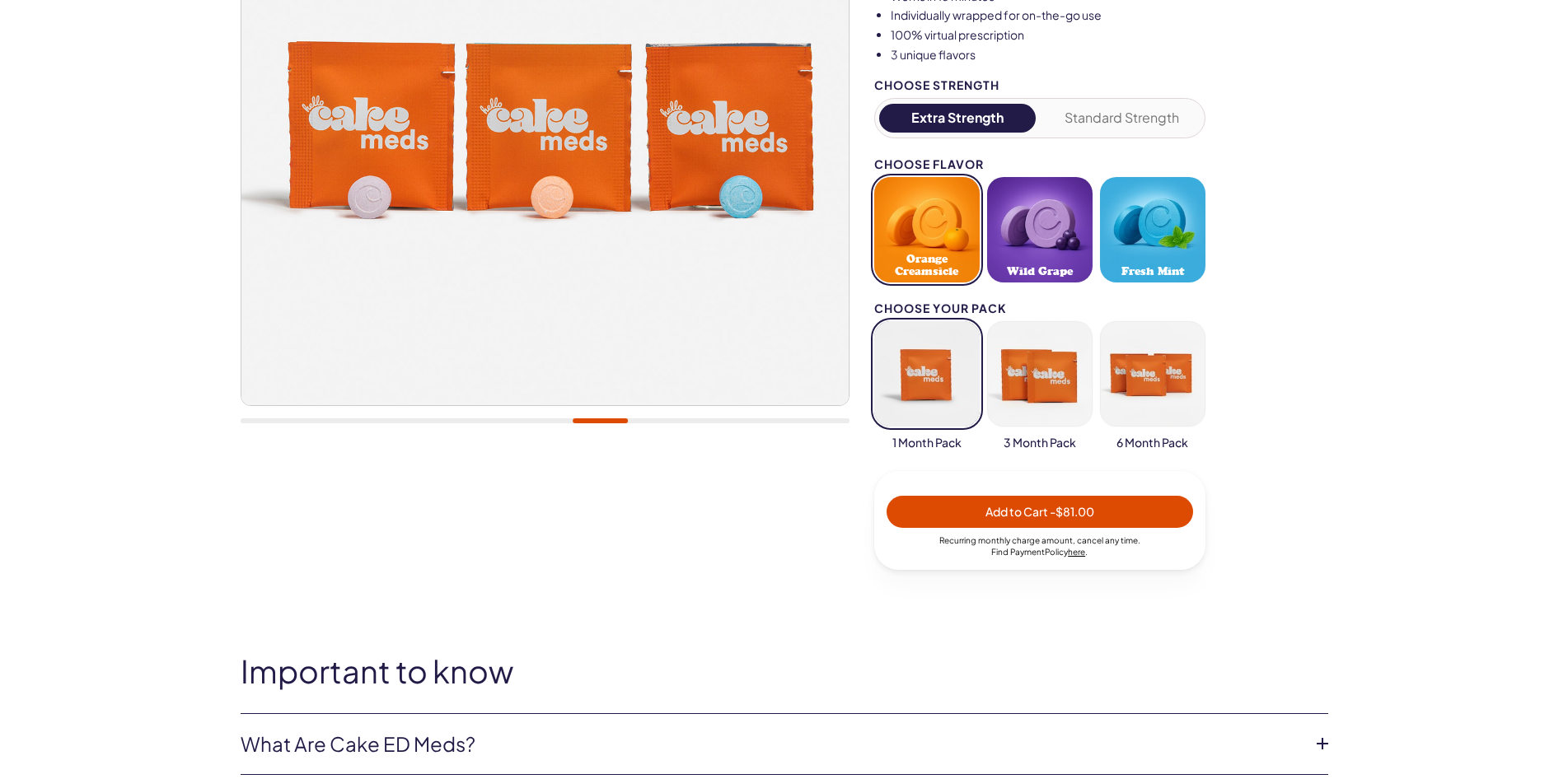
click at [1084, 511] on span "- $81.00" at bounding box center [1072, 511] width 45 height 15
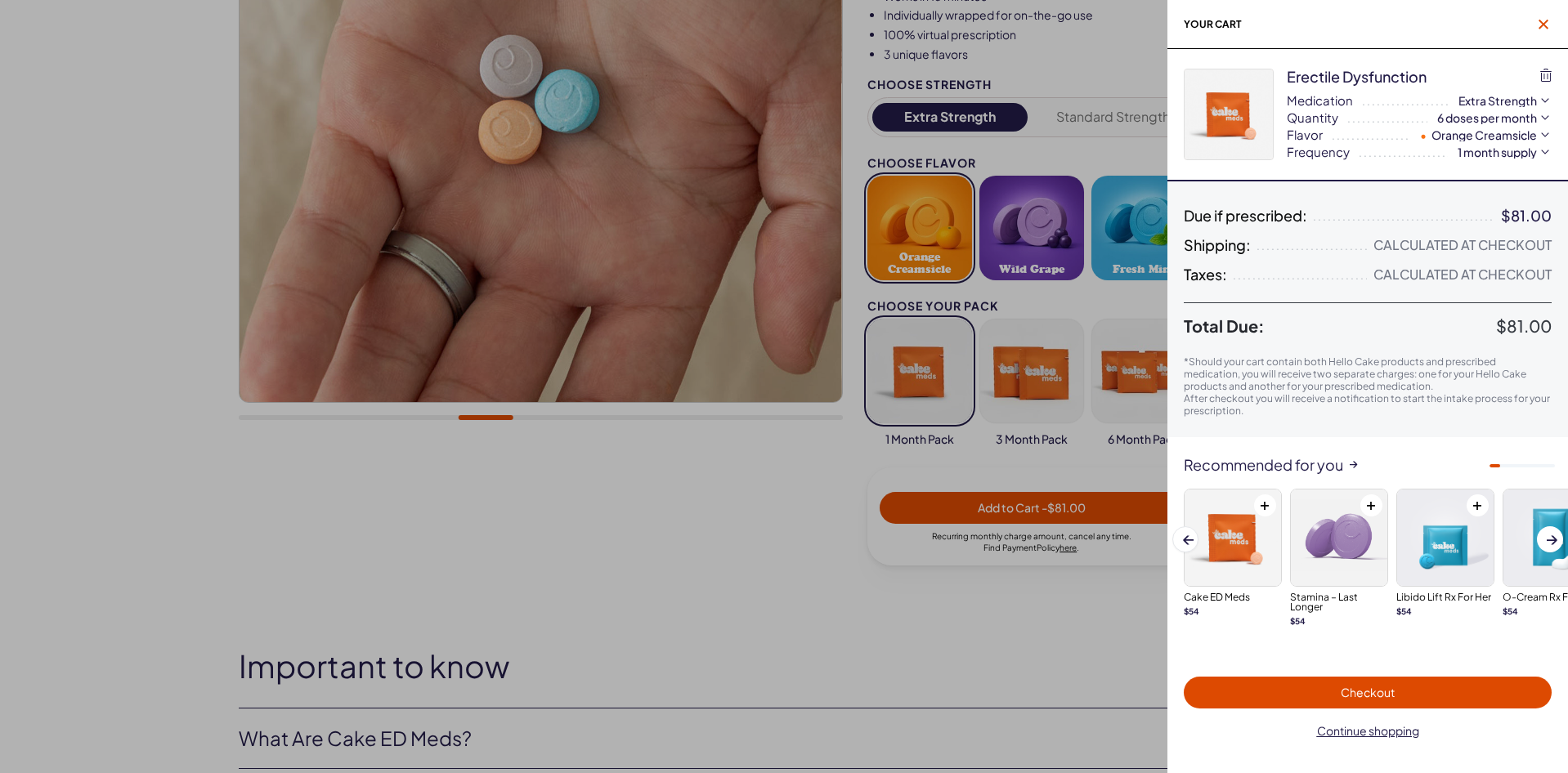
click at [1542, 23] on icon "button" at bounding box center [1544, 25] width 10 height 10
